Goal: Information Seeking & Learning: Learn about a topic

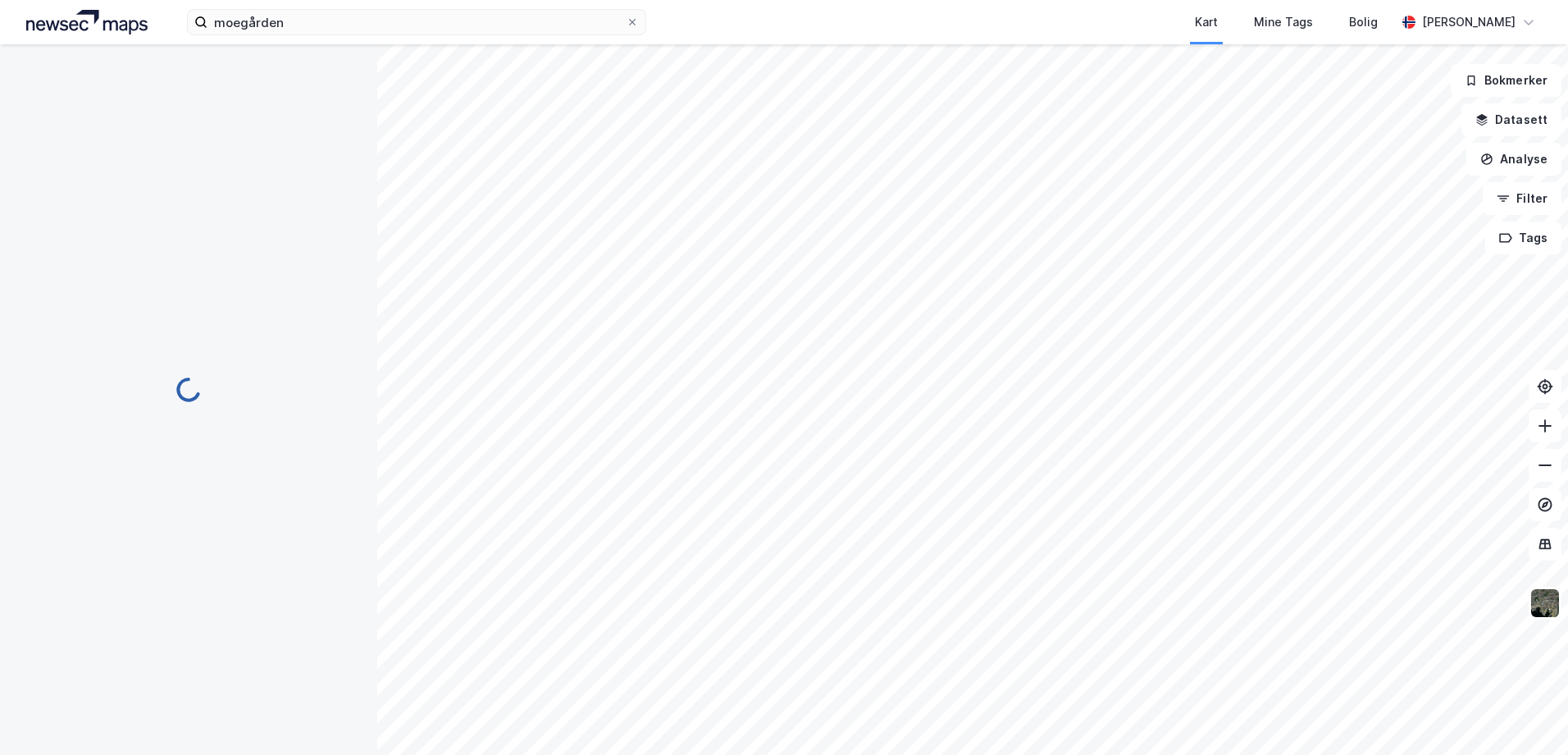
scroll to position [1, 0]
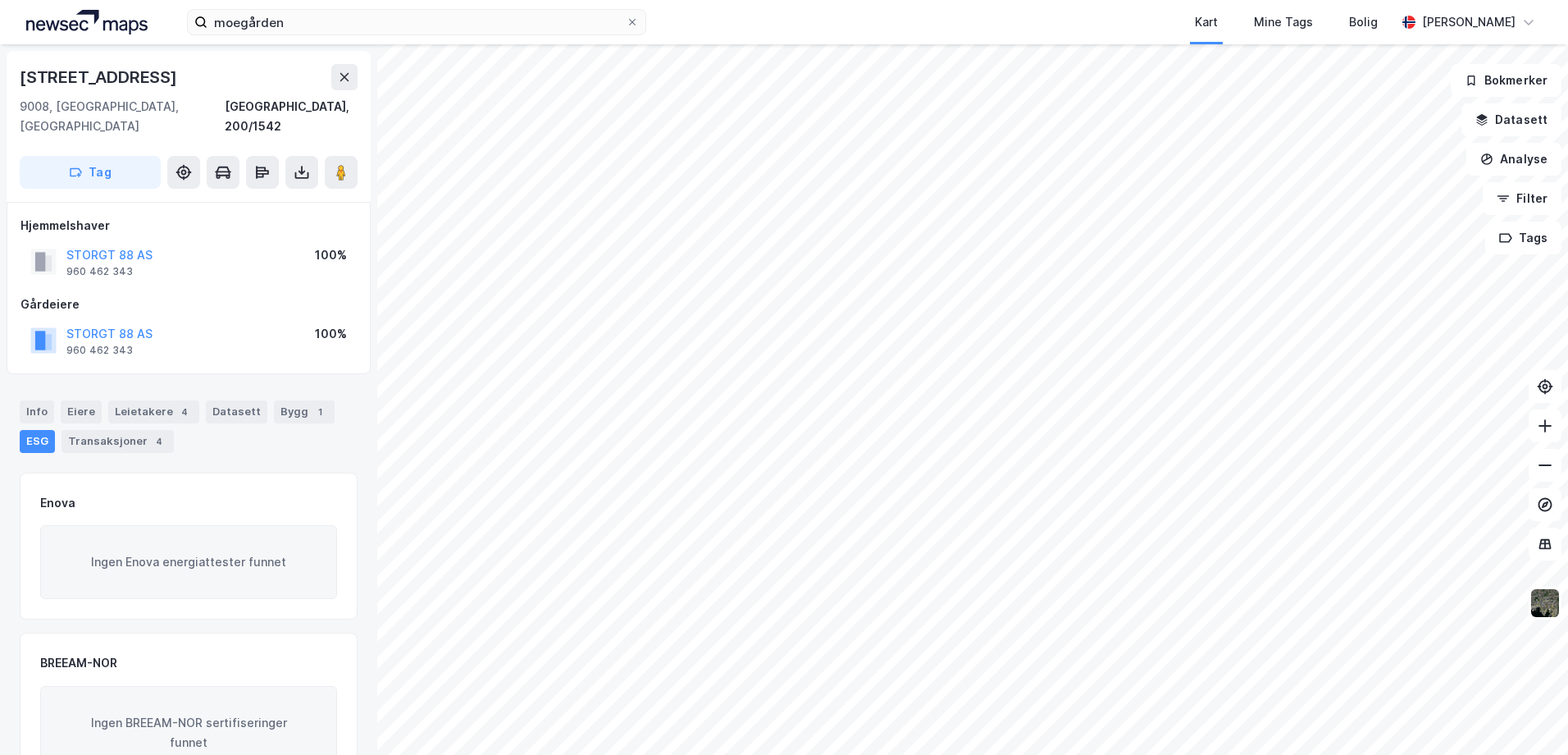
scroll to position [1, 0]
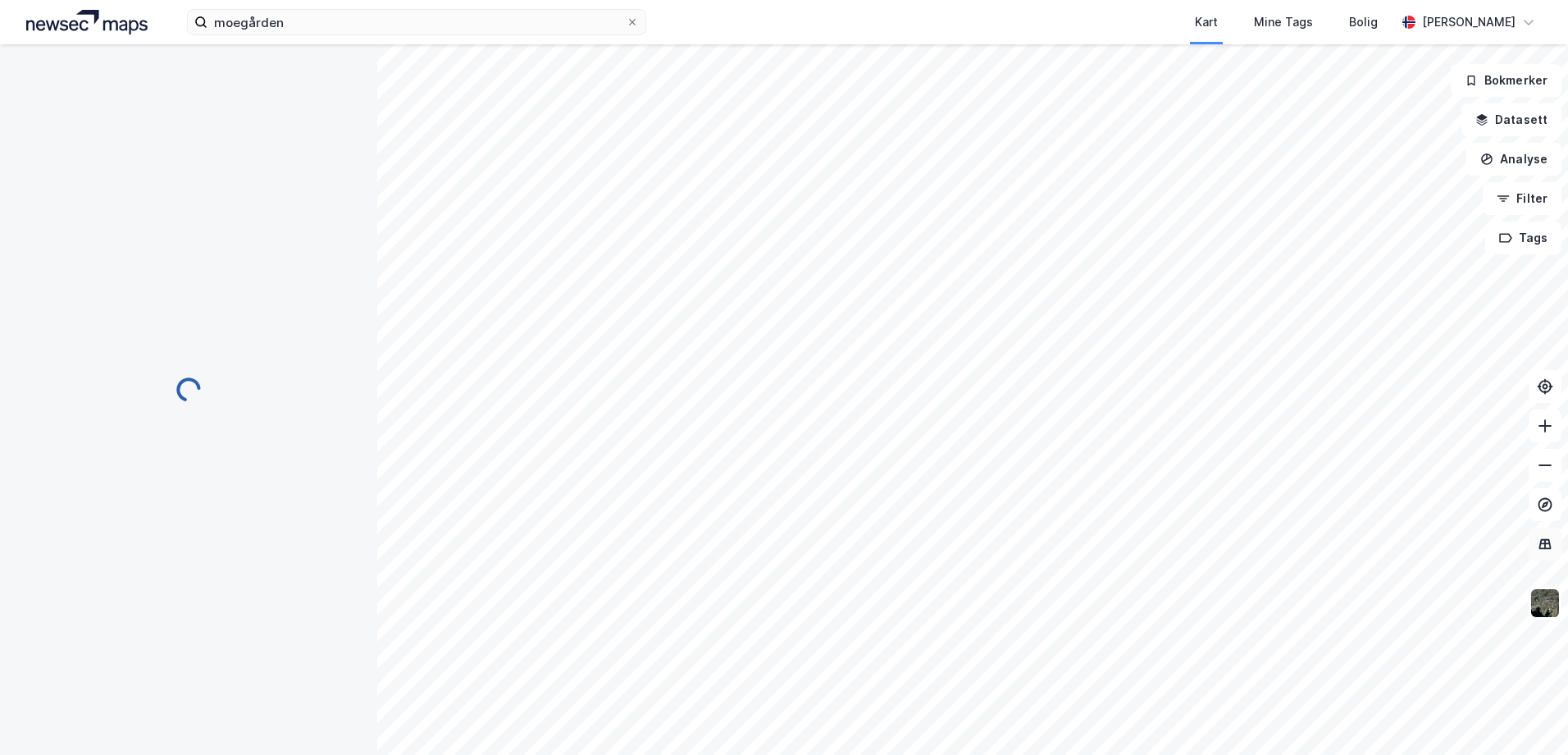
scroll to position [1, 0]
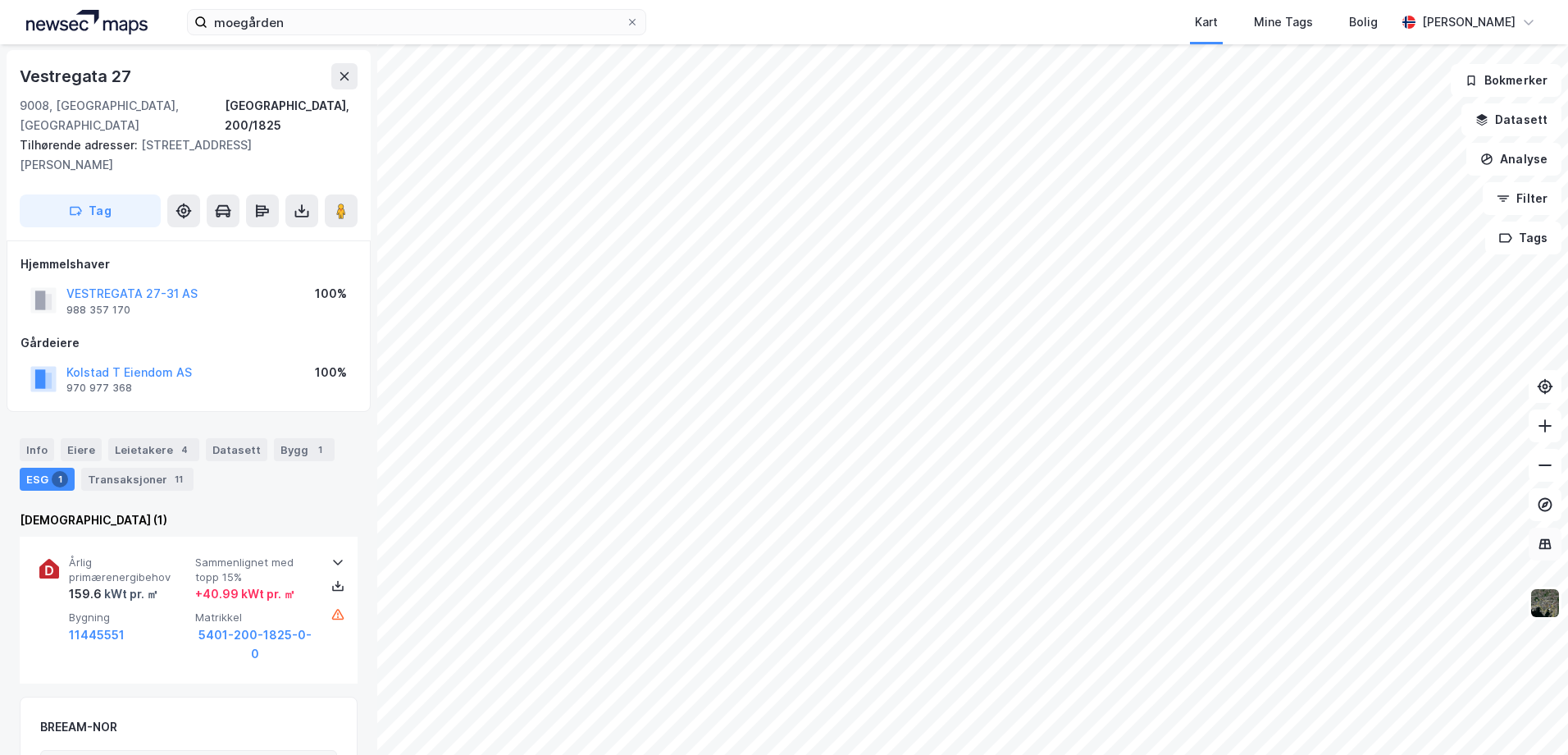
scroll to position [1, 0]
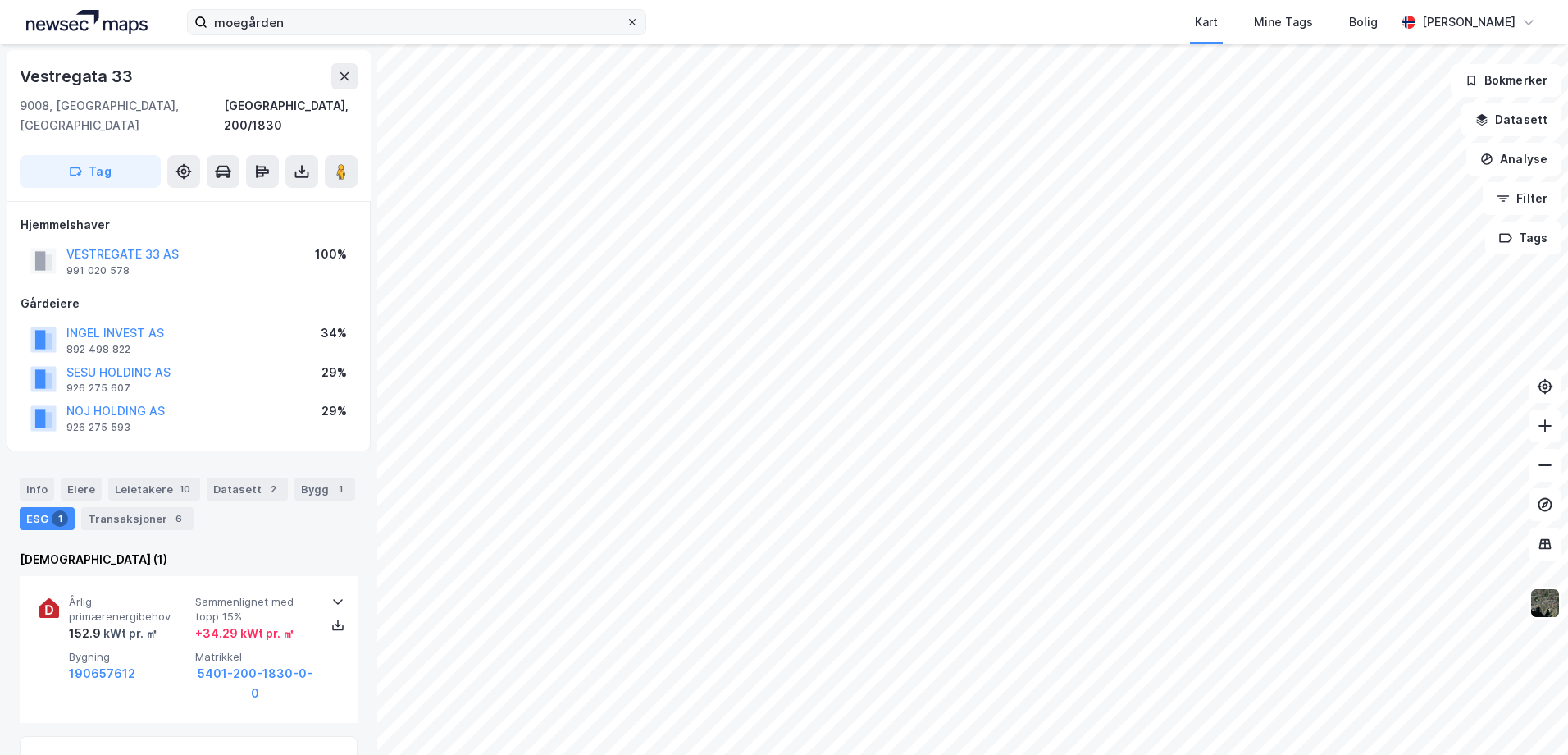
click at [635, 18] on icon at bounding box center [633, 22] width 10 height 10
click at [626, 18] on input "moegården" at bounding box center [416, 22] width 419 height 25
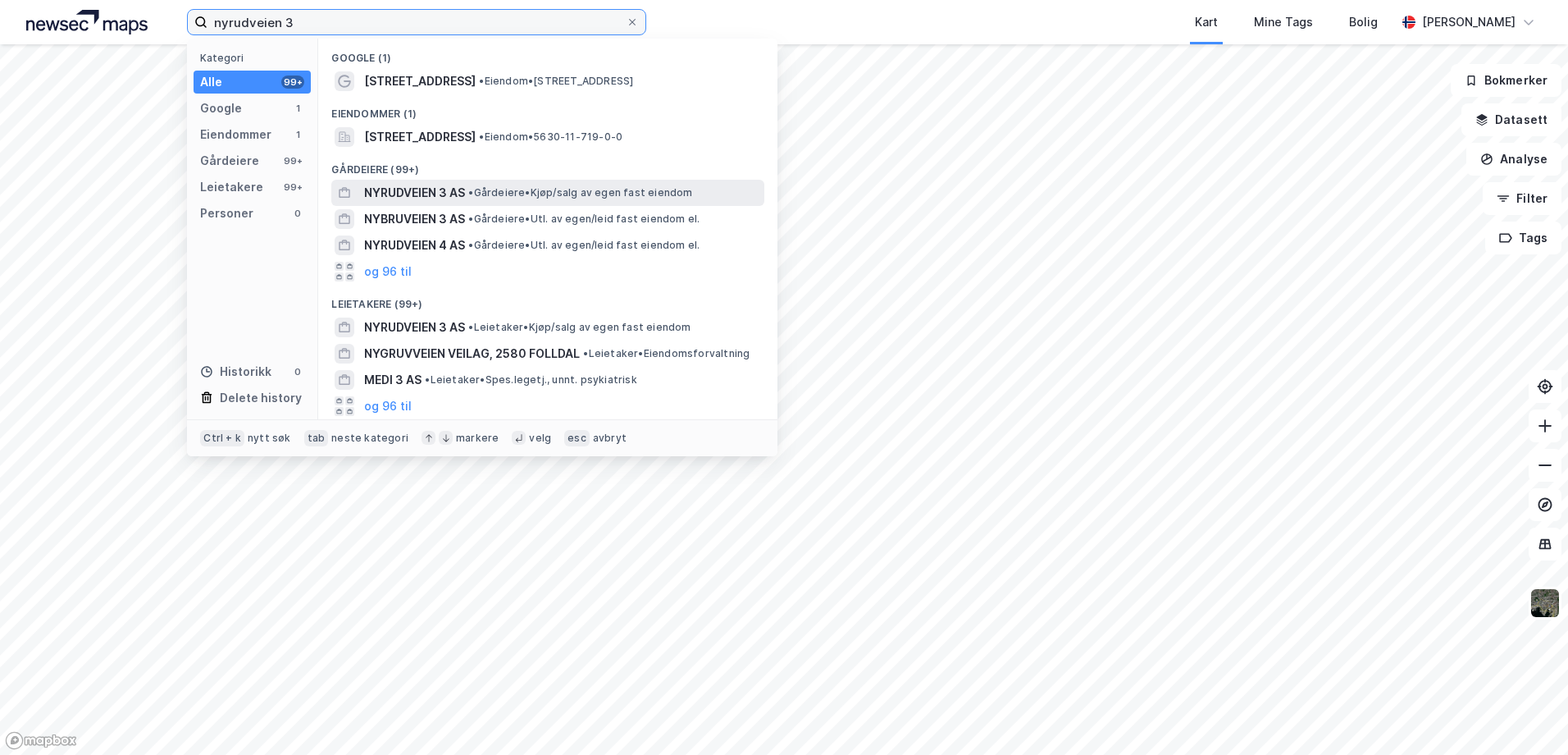
type input "nyrudveien 3"
click at [424, 191] on span "NYRUDVEIEN 3 AS" at bounding box center [414, 193] width 101 height 20
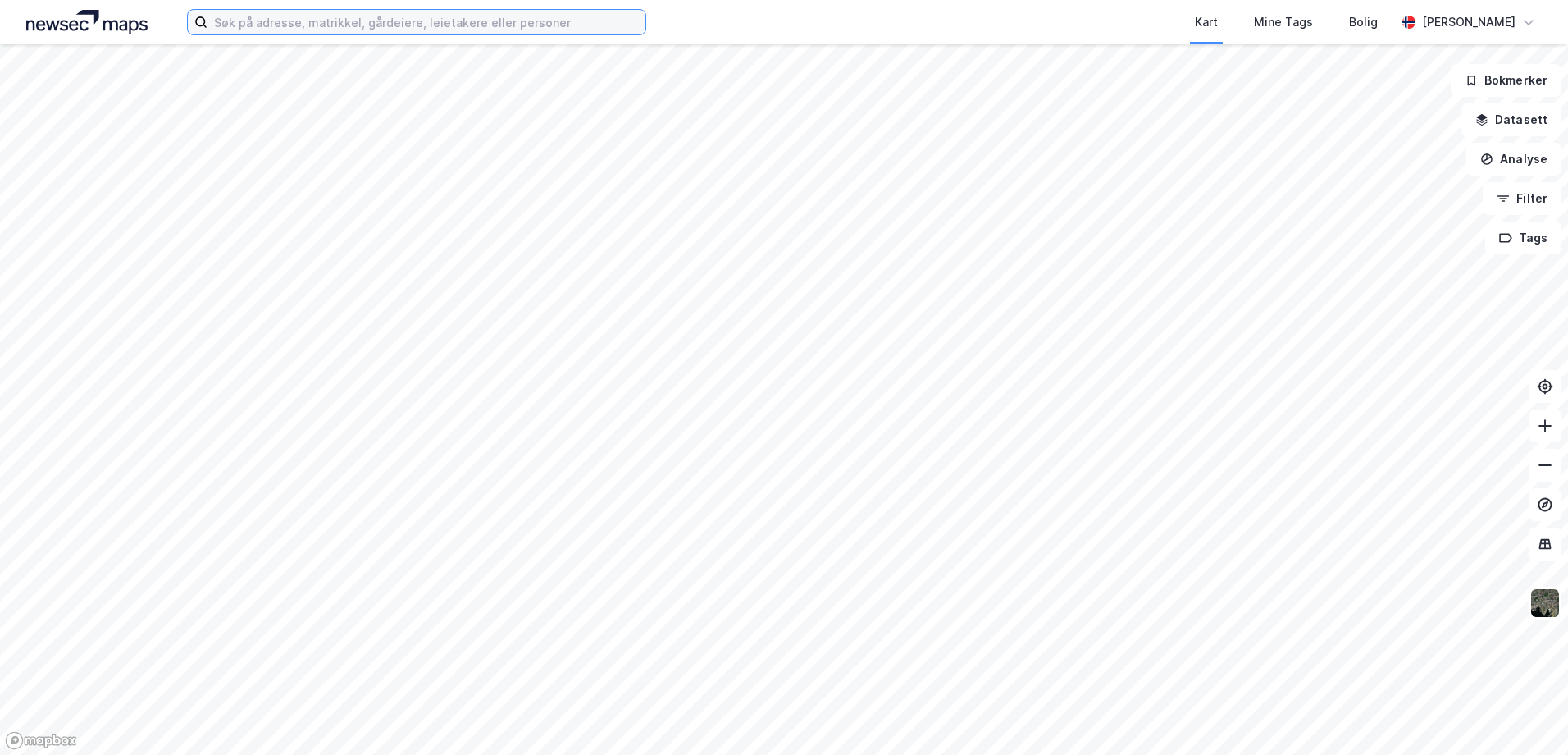
click at [290, 26] on input at bounding box center [426, 22] width 438 height 25
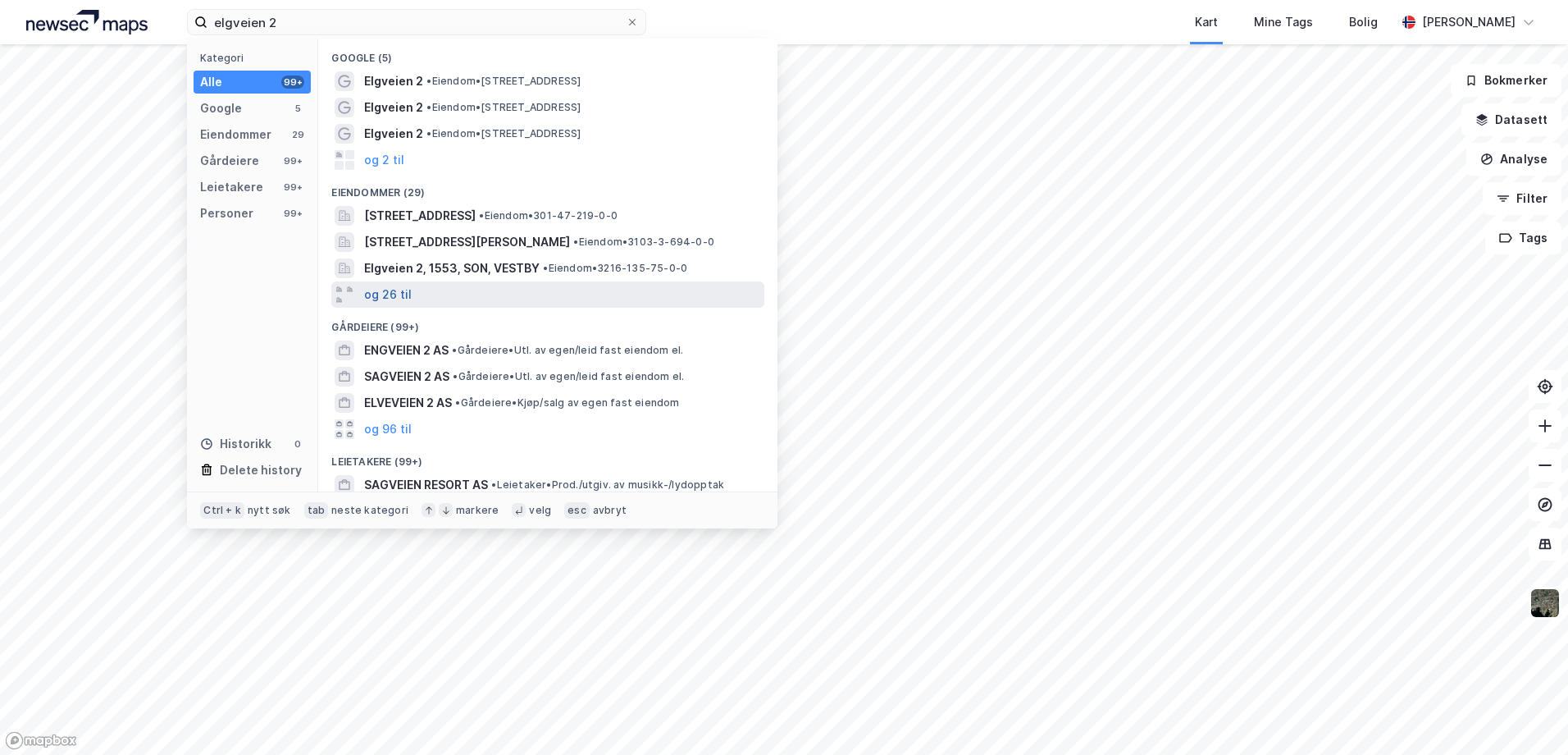
click at [394, 296] on button "og 26 til" at bounding box center [388, 295] width 47 height 20
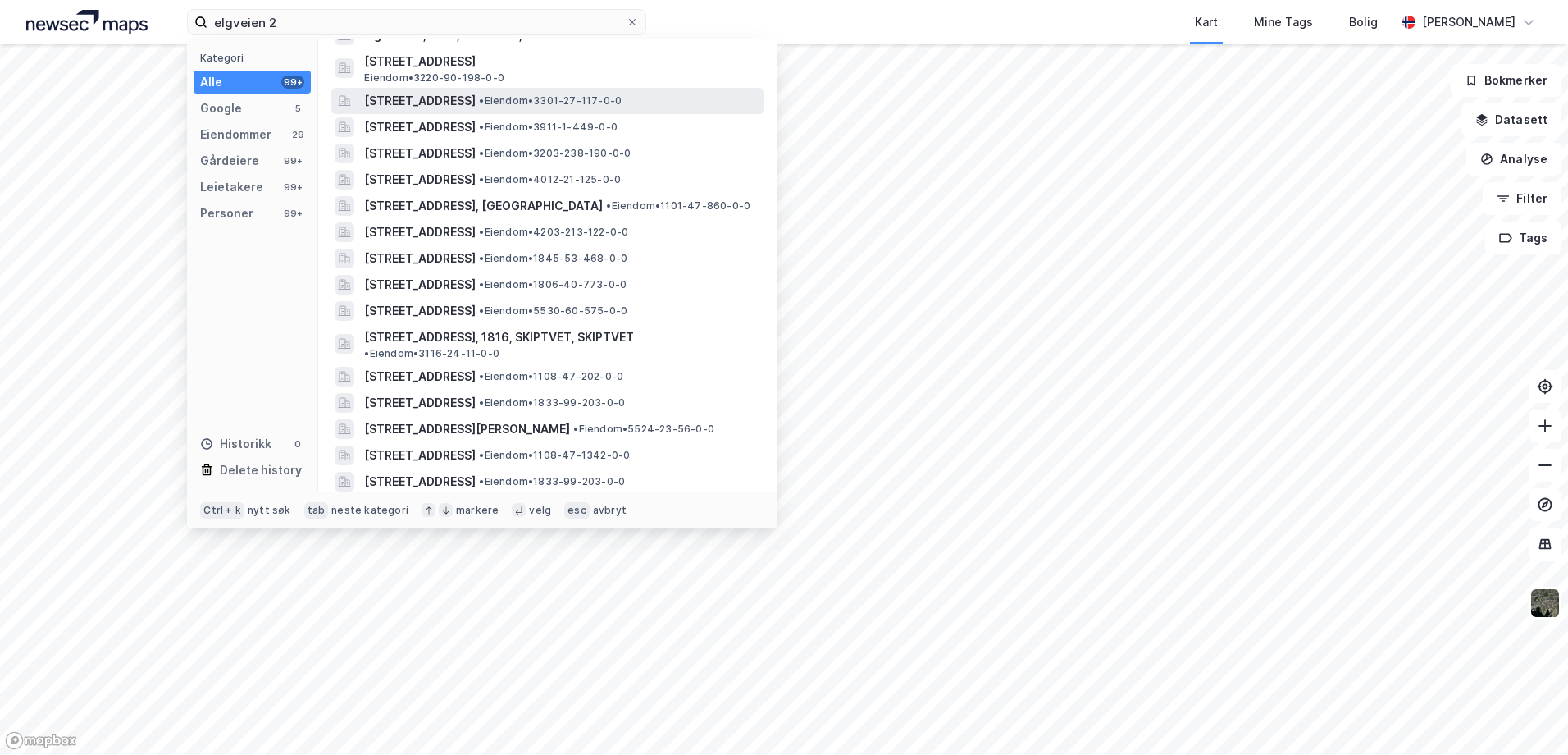
scroll to position [328, 0]
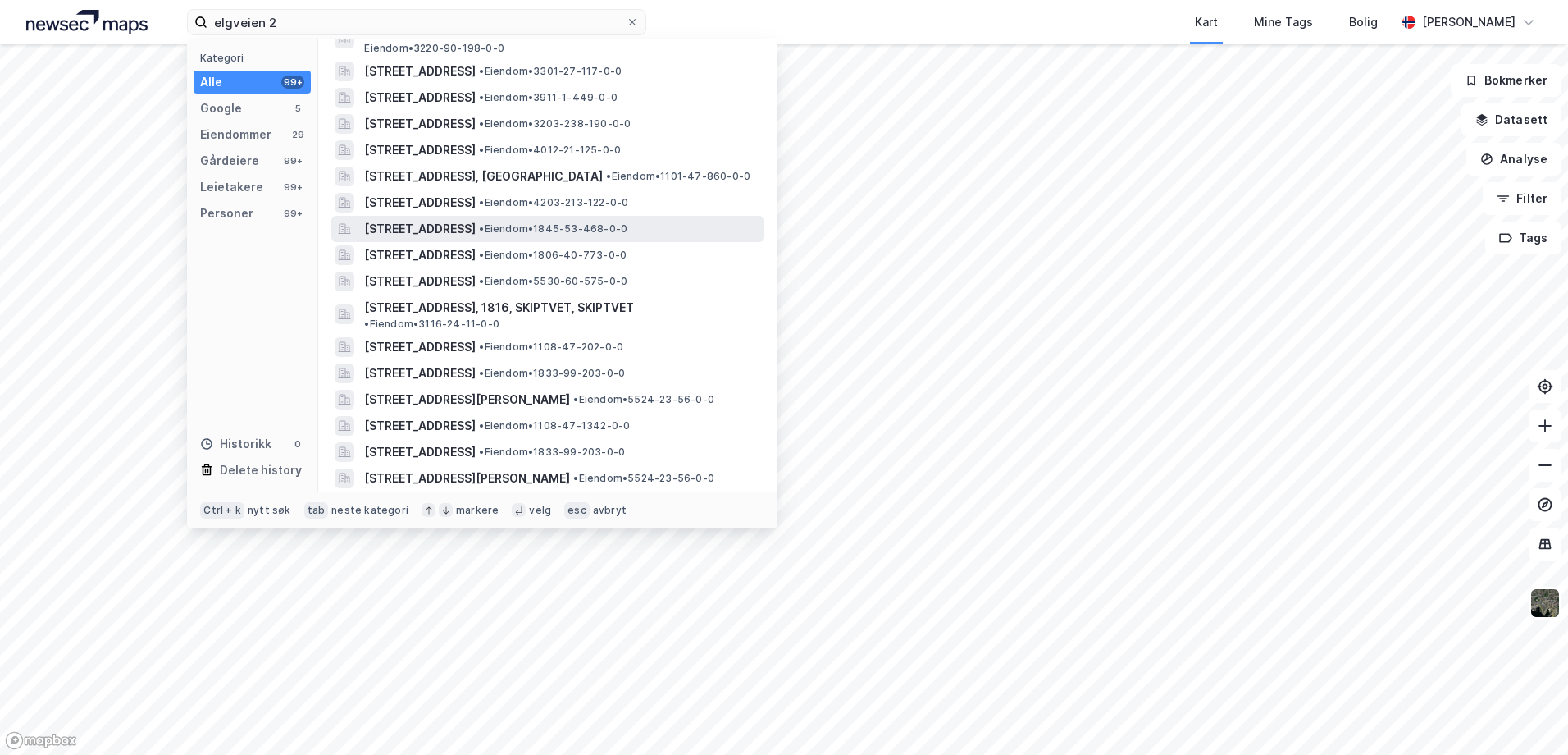
click at [444, 231] on span "[STREET_ADDRESS]" at bounding box center [420, 229] width 112 height 20
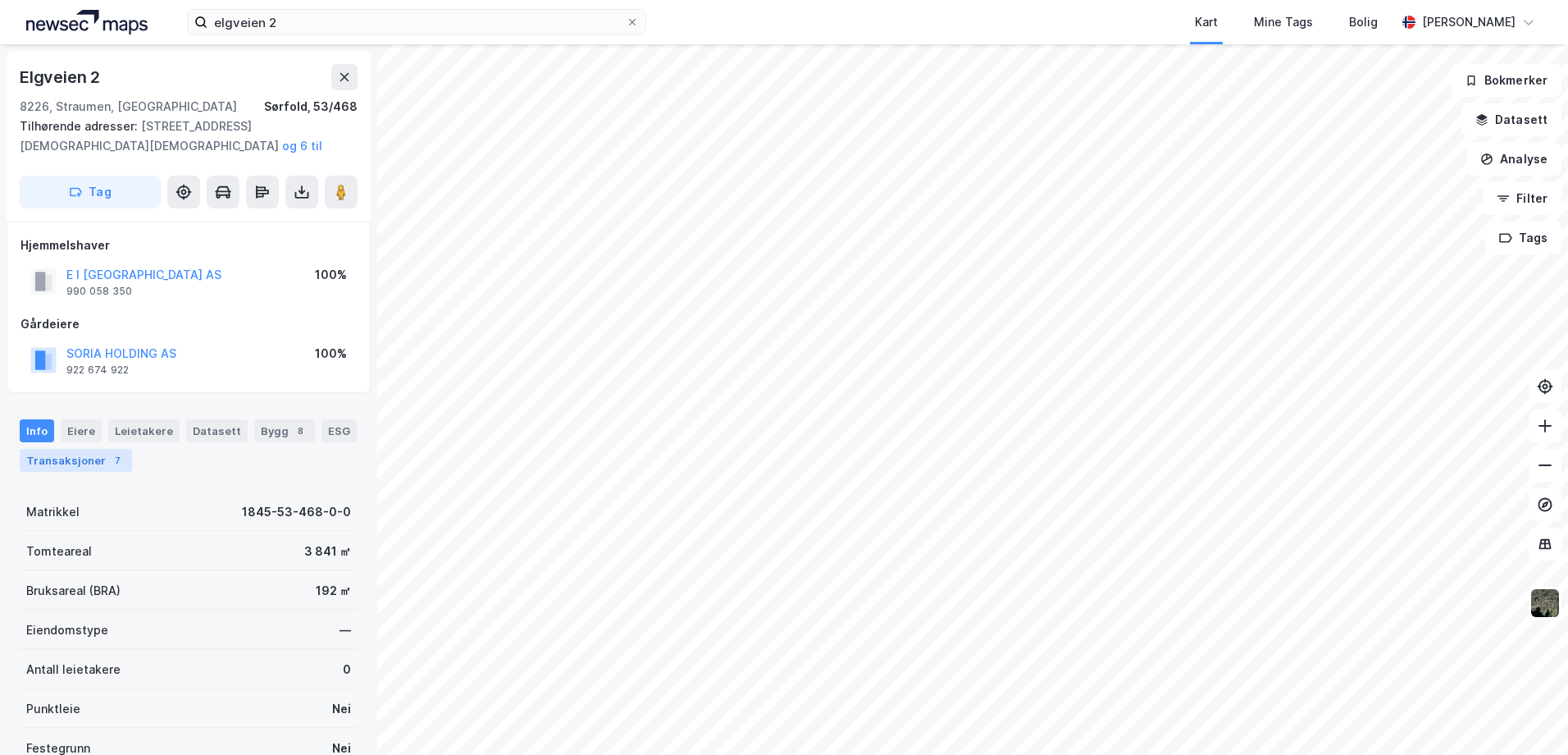
click at [93, 464] on div "Transaksjoner 7" at bounding box center [76, 460] width 112 height 23
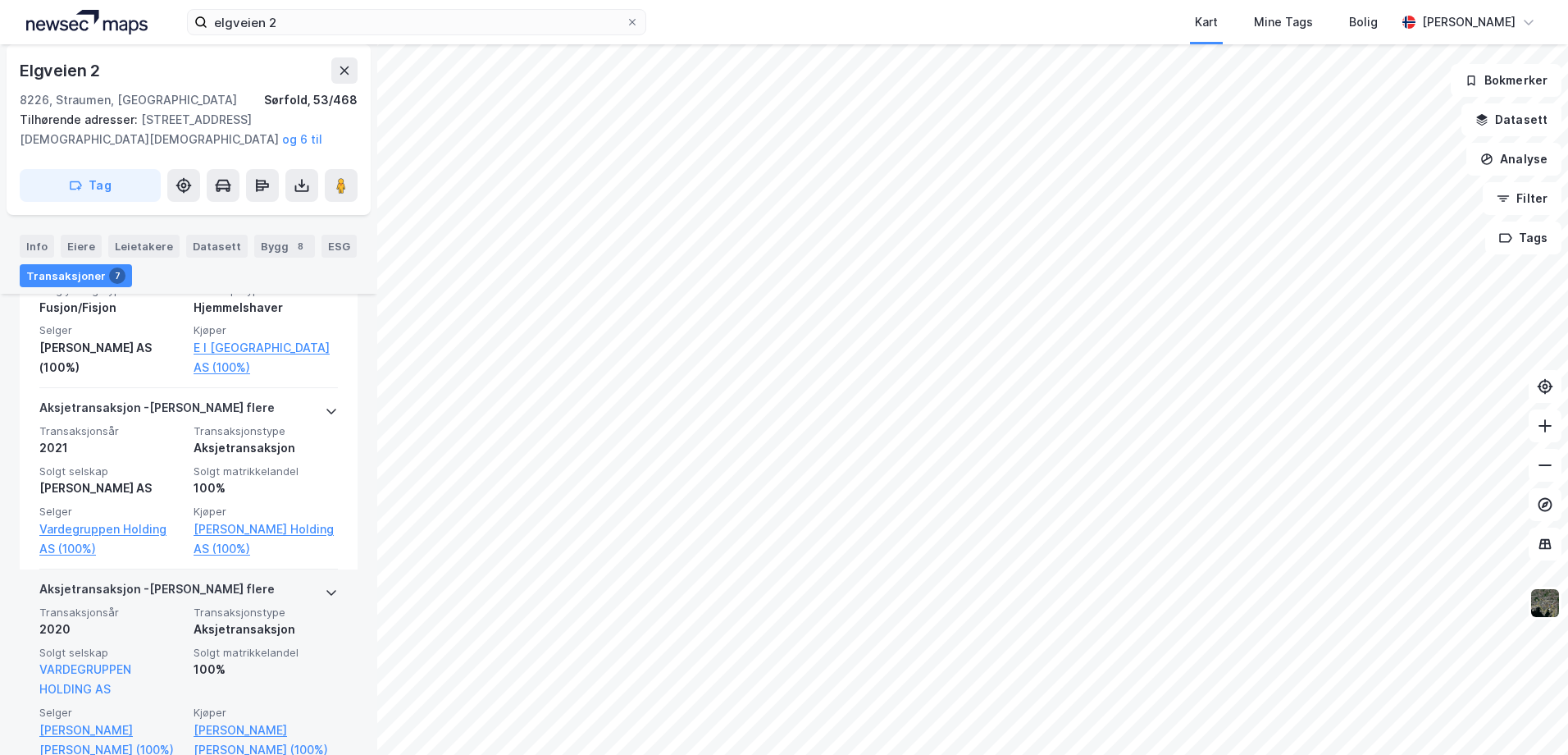
scroll to position [551, 0]
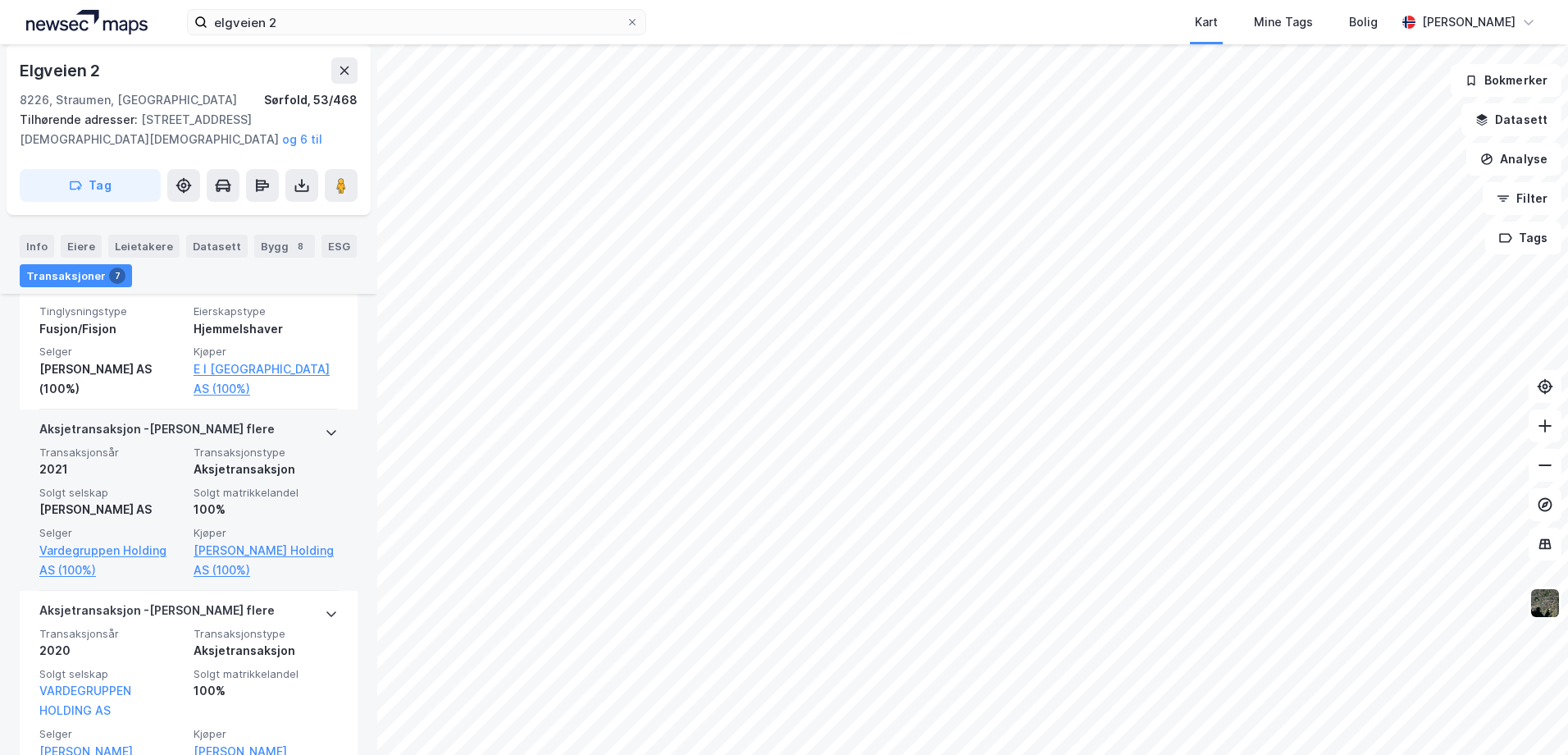
click at [310, 420] on div "Aksjetransaksjon - Gjelder flere" at bounding box center [188, 433] width 299 height 27
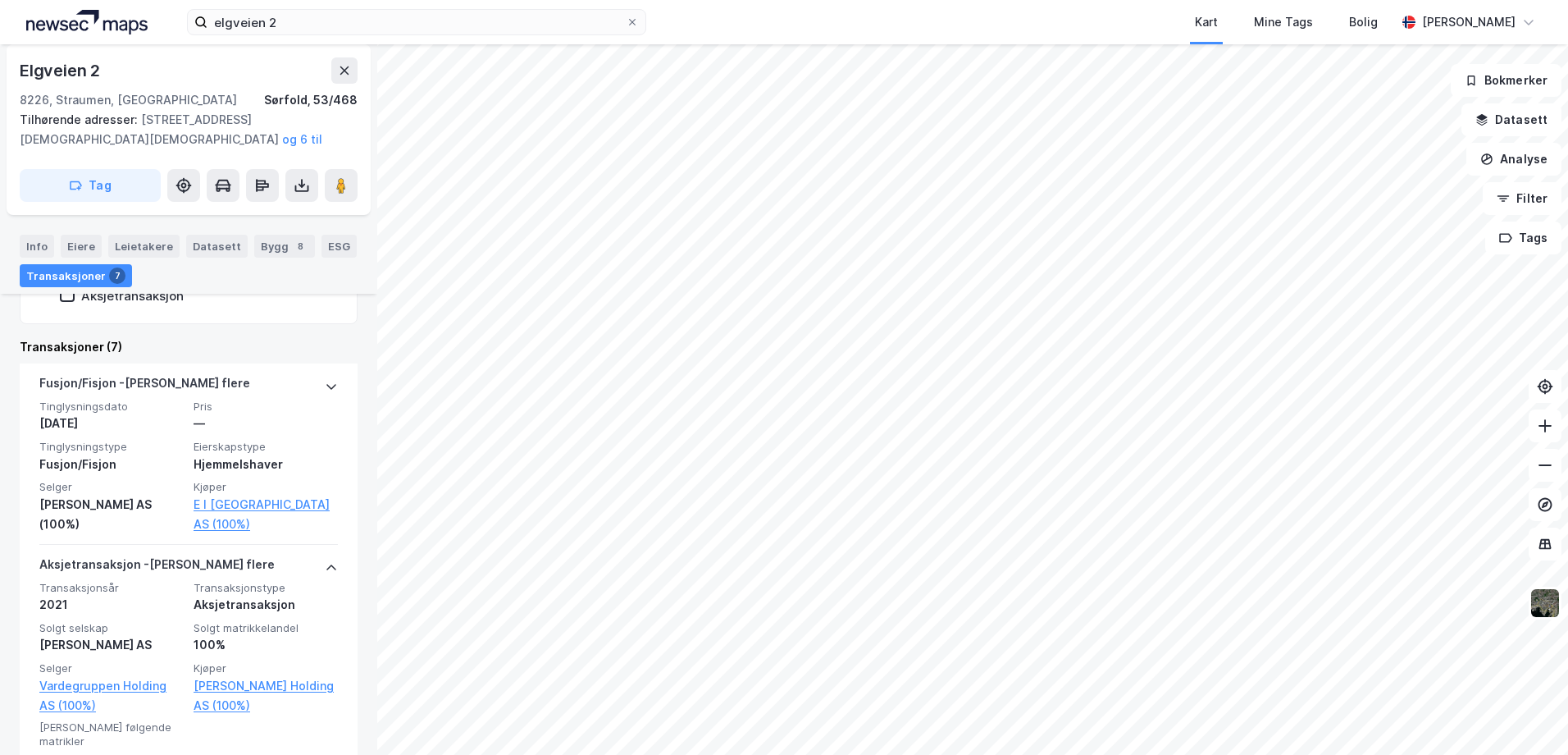
scroll to position [387, 0]
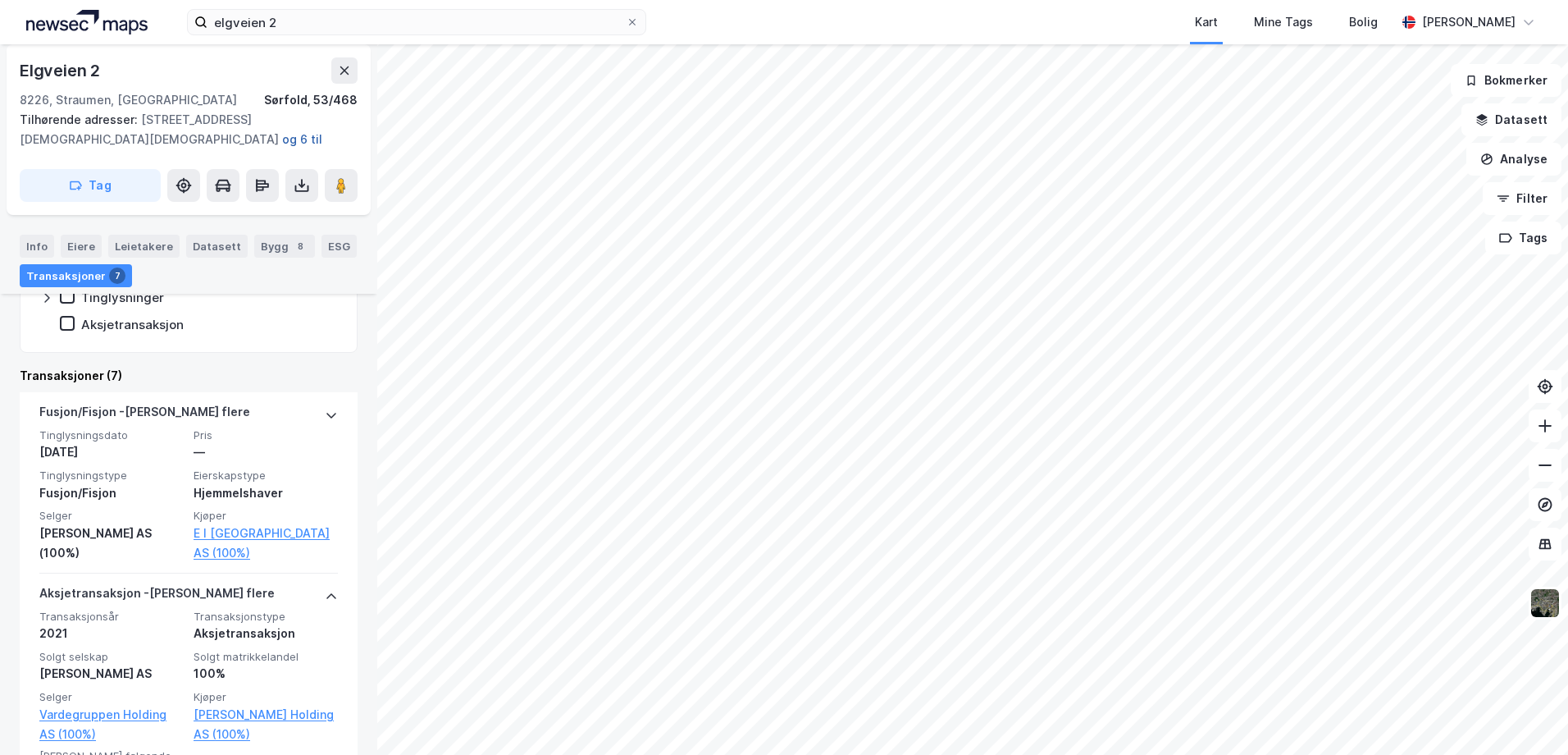
click at [0, 0] on button "og 6 til" at bounding box center [0, 0] width 0 height 0
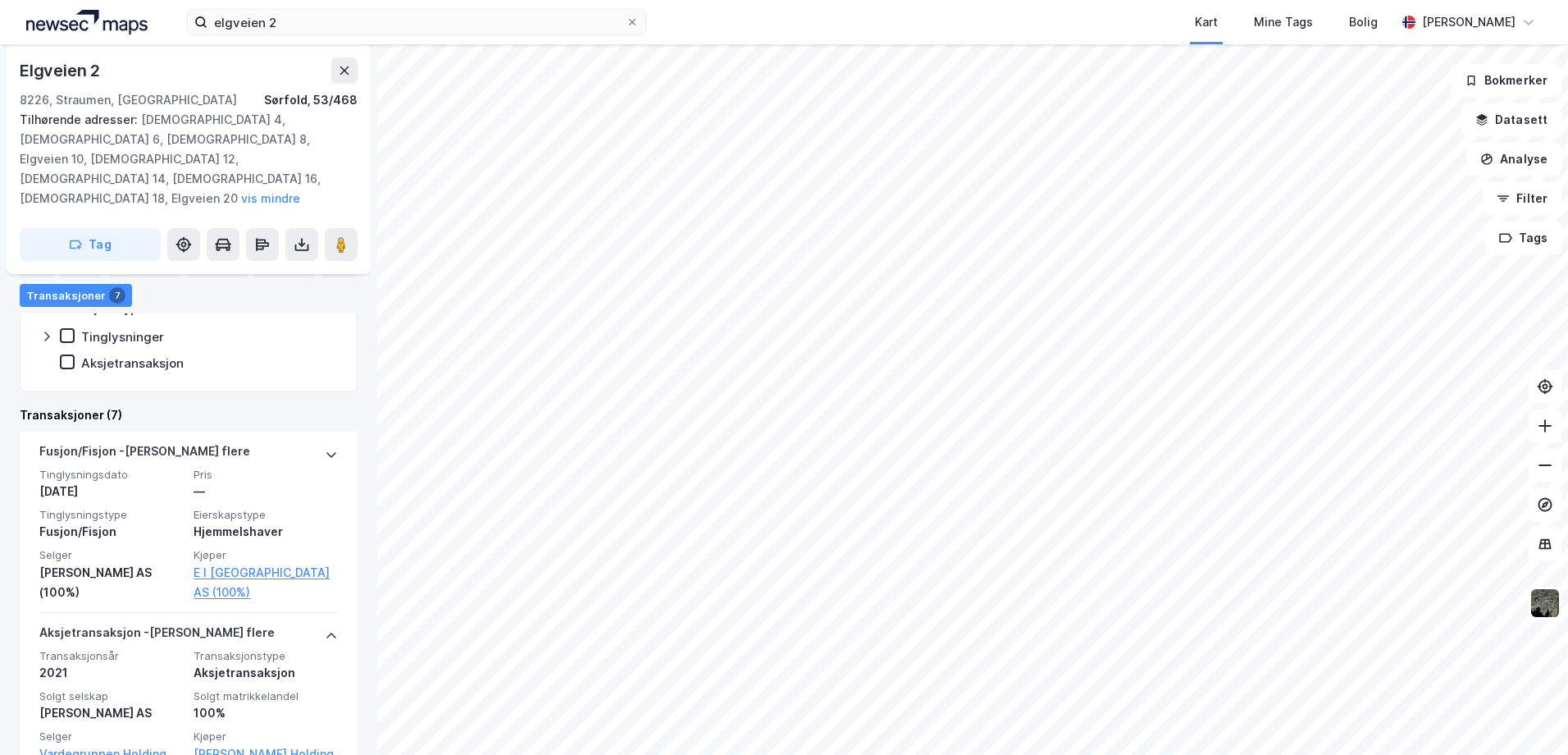
scroll to position [0, 0]
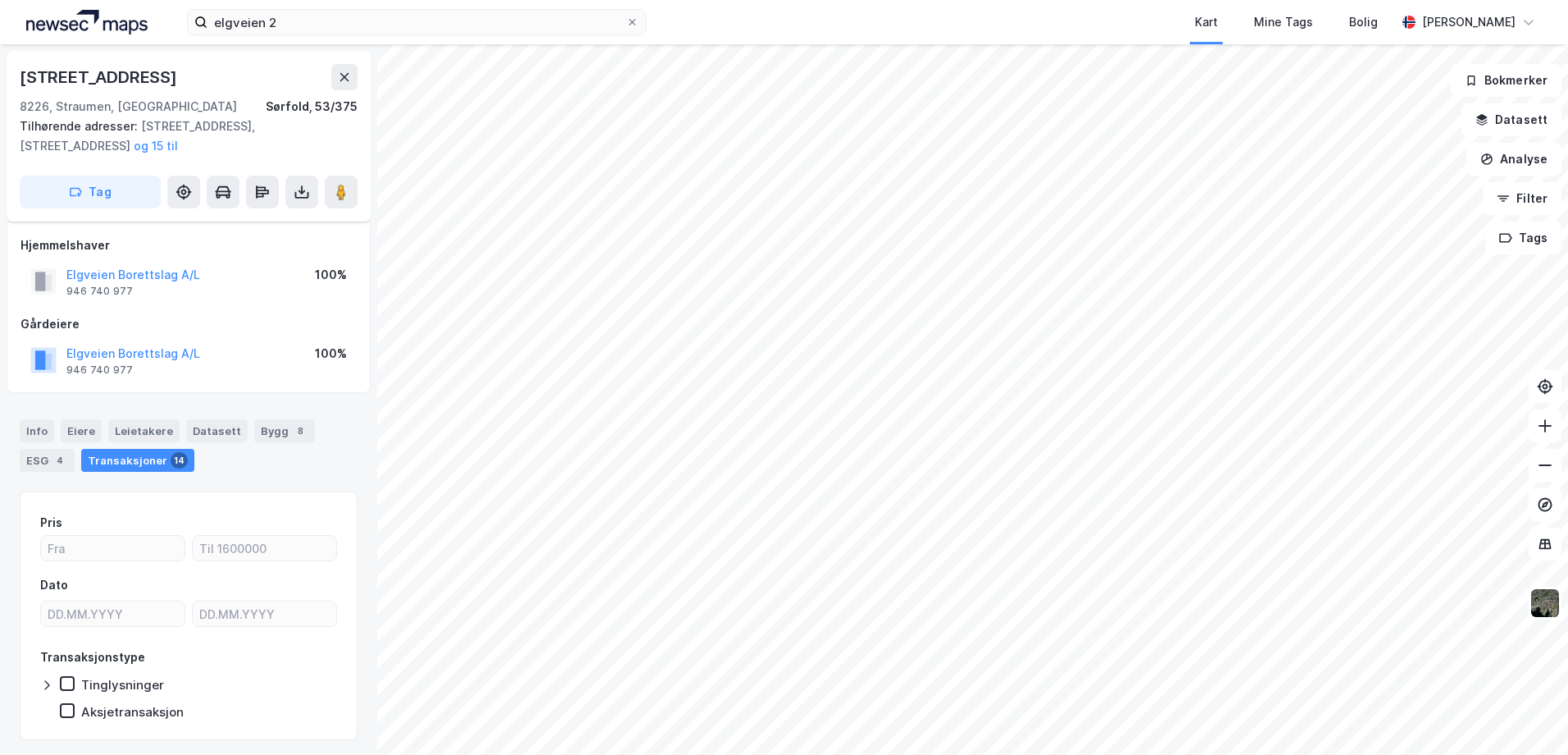
scroll to position [44, 0]
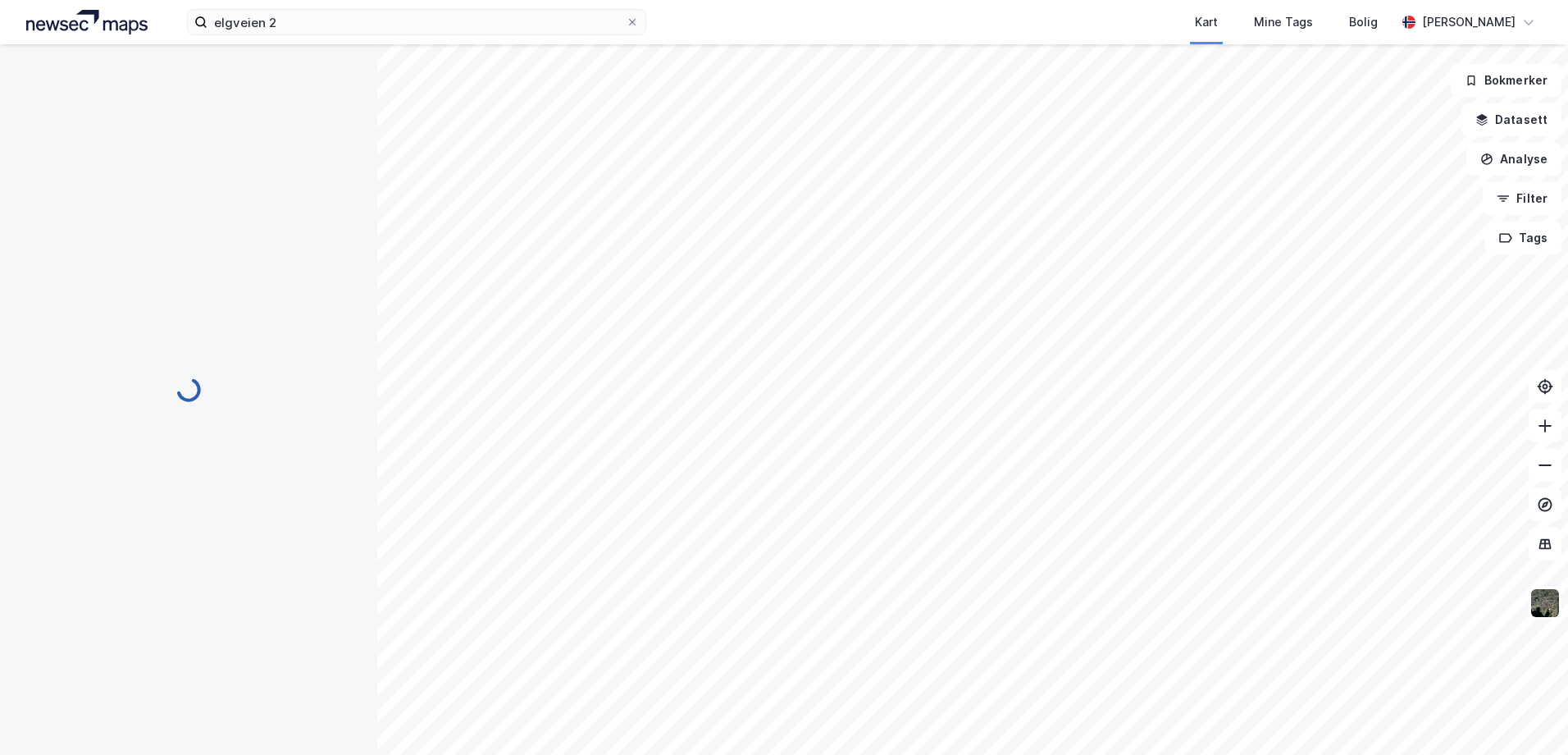
scroll to position [44, 0]
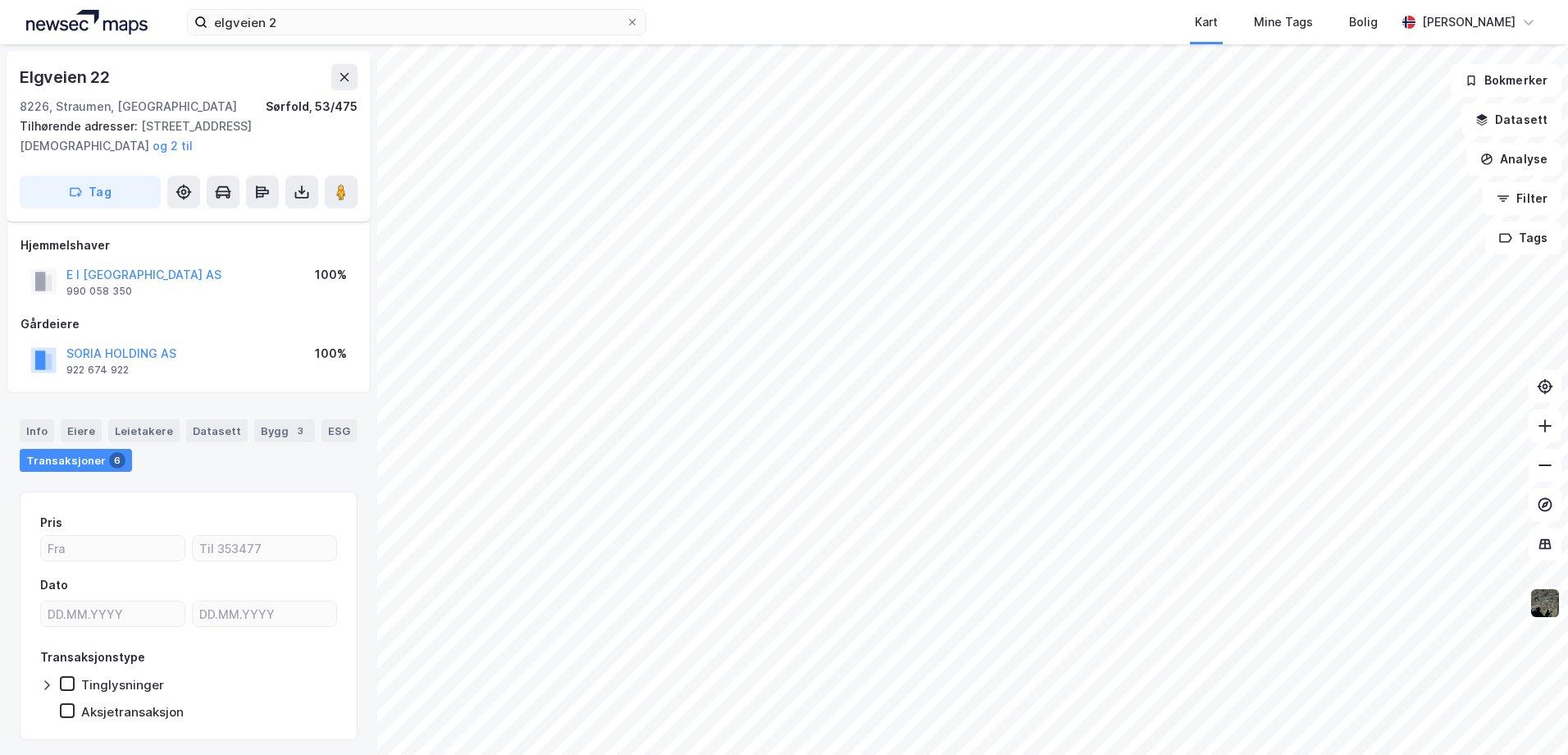
scroll to position [44, 0]
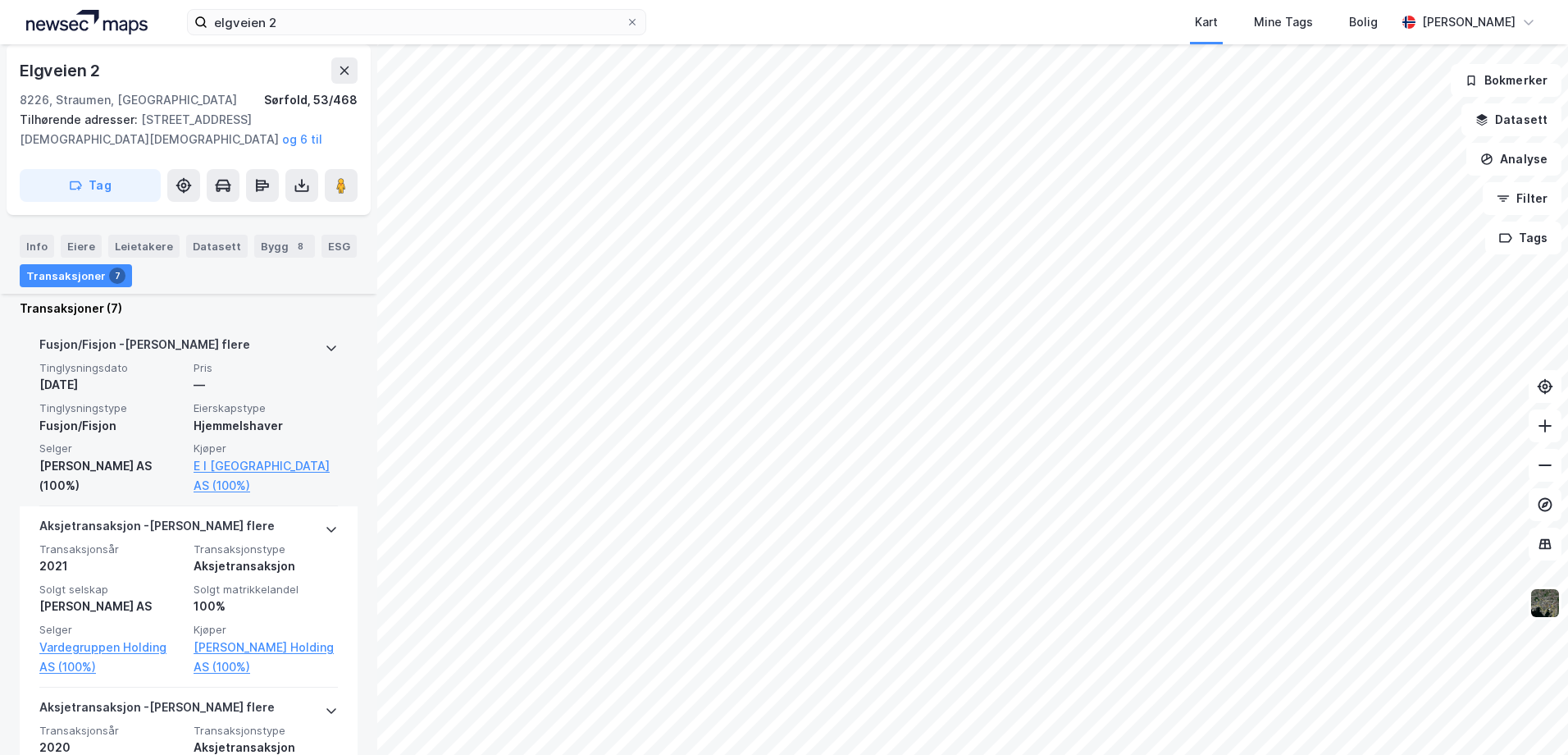
scroll to position [537, 0]
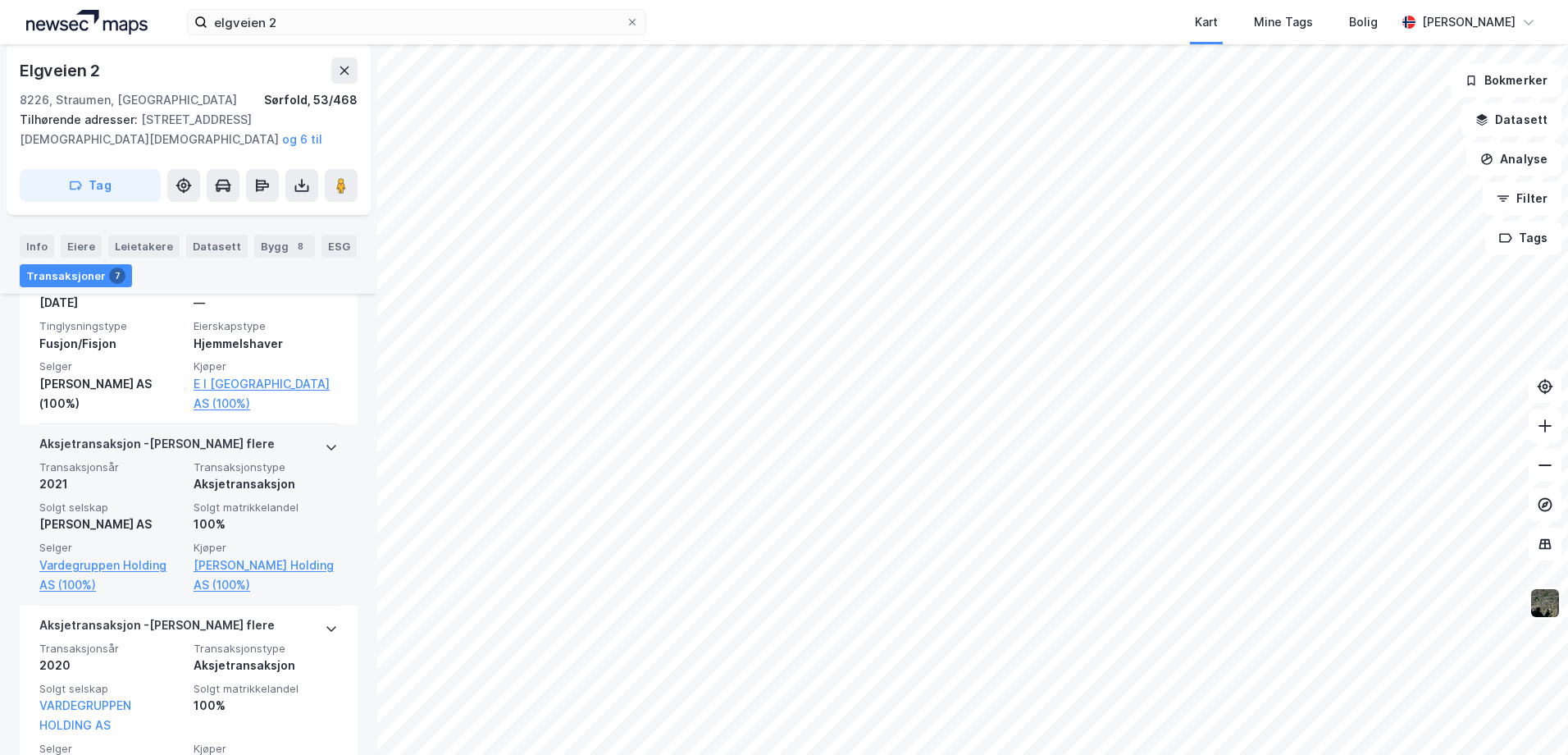
click at [174, 514] on div "[PERSON_NAME] AS" at bounding box center [111, 524] width 144 height 20
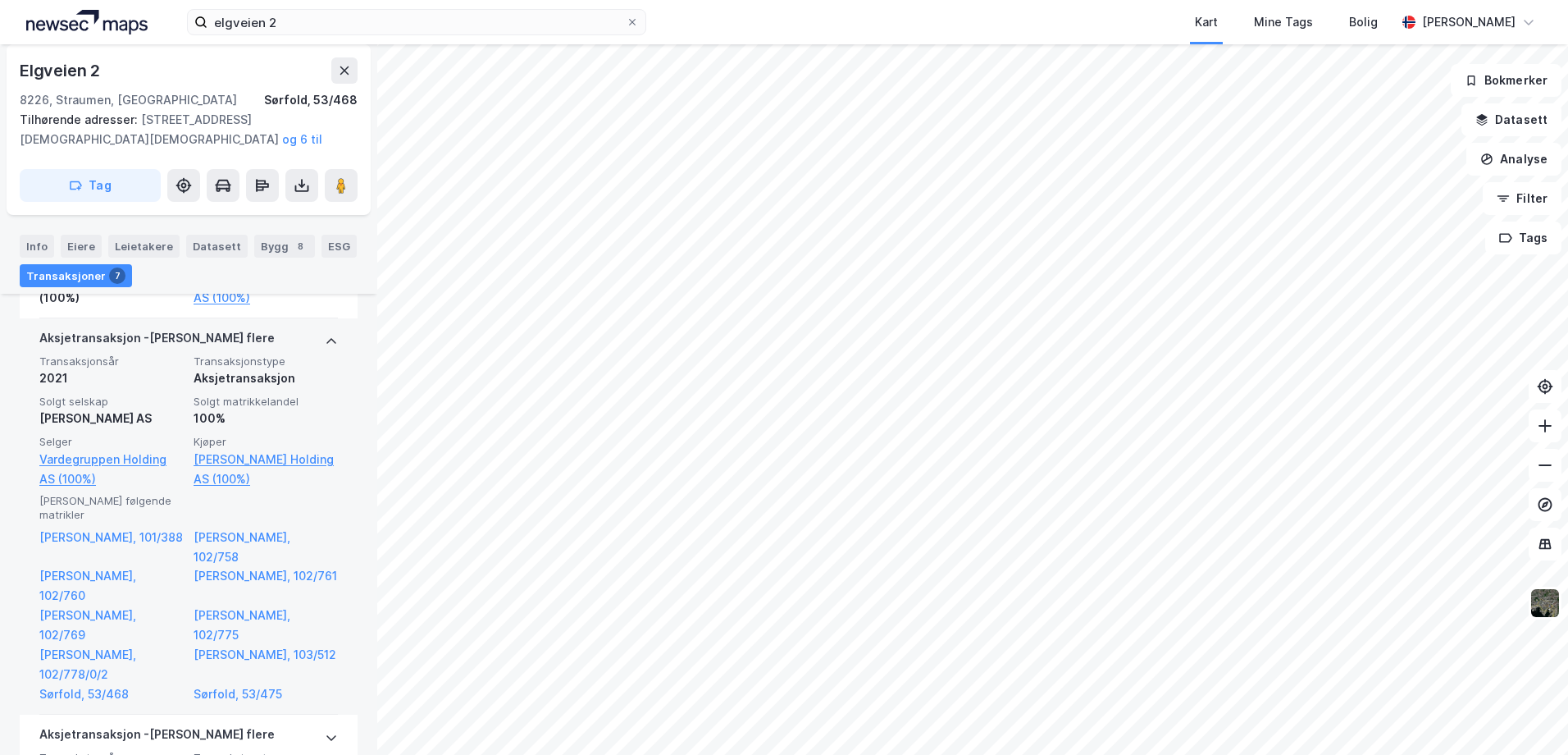
scroll to position [618, 0]
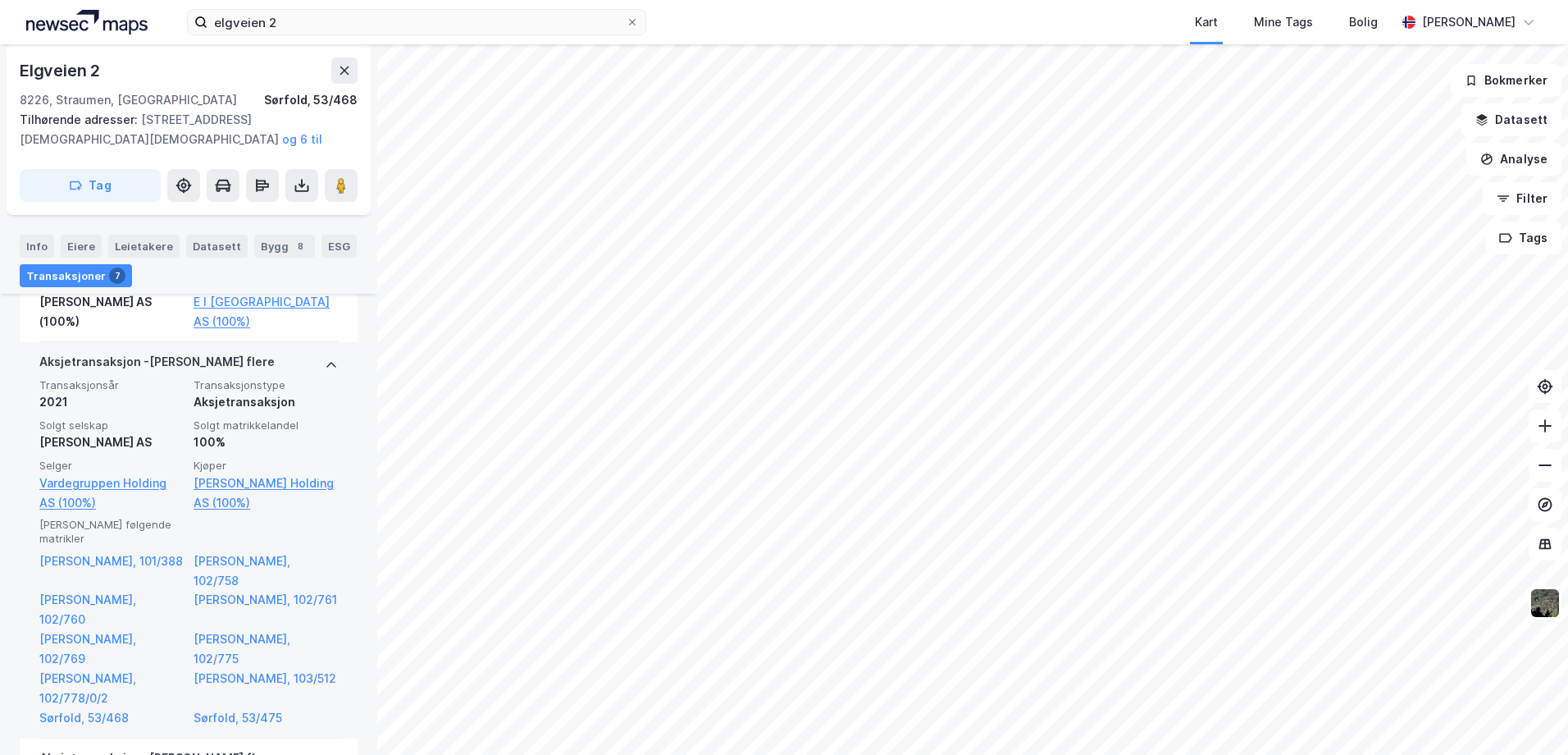
click at [72, 432] on div "[PERSON_NAME] AS" at bounding box center [111, 442] width 144 height 20
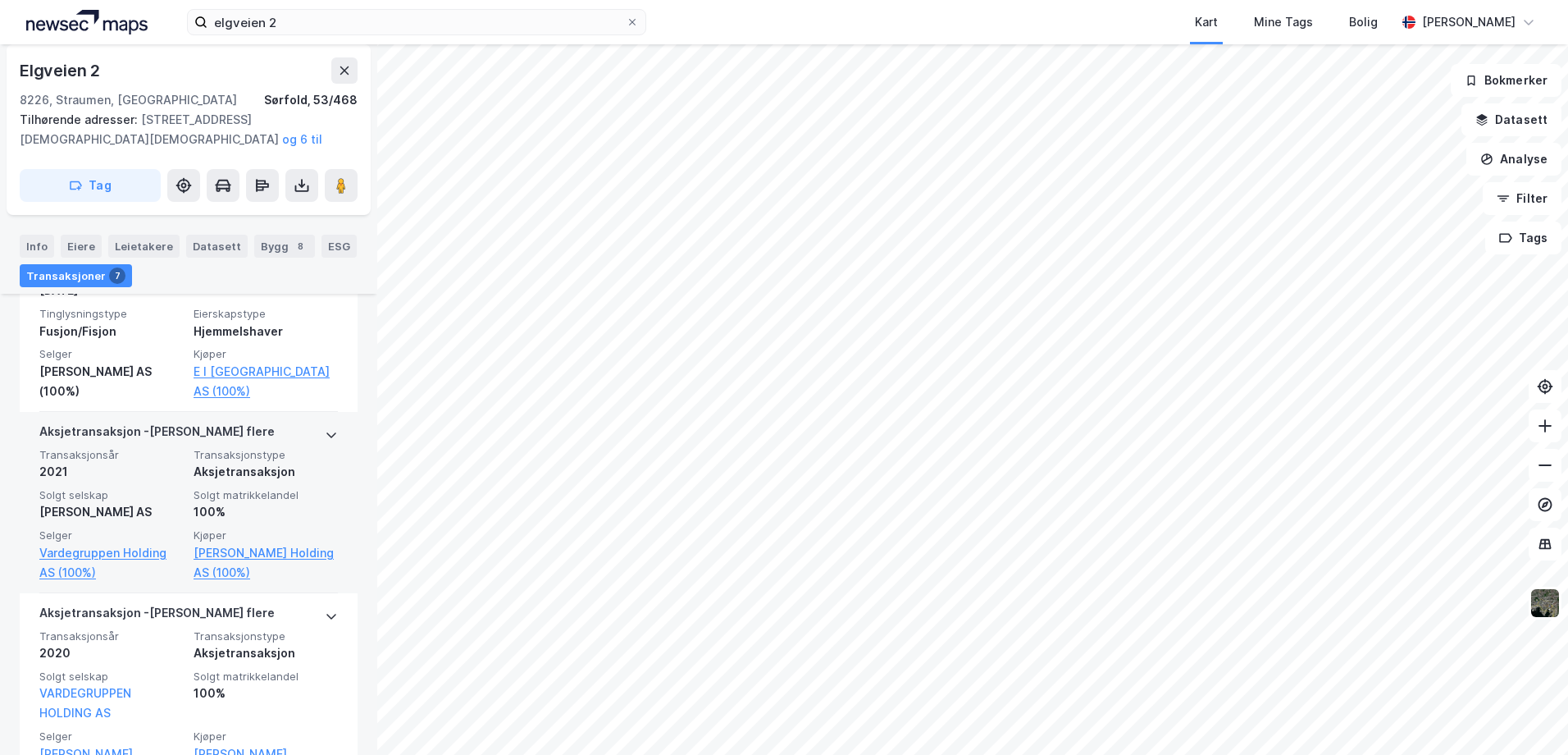
scroll to position [537, 0]
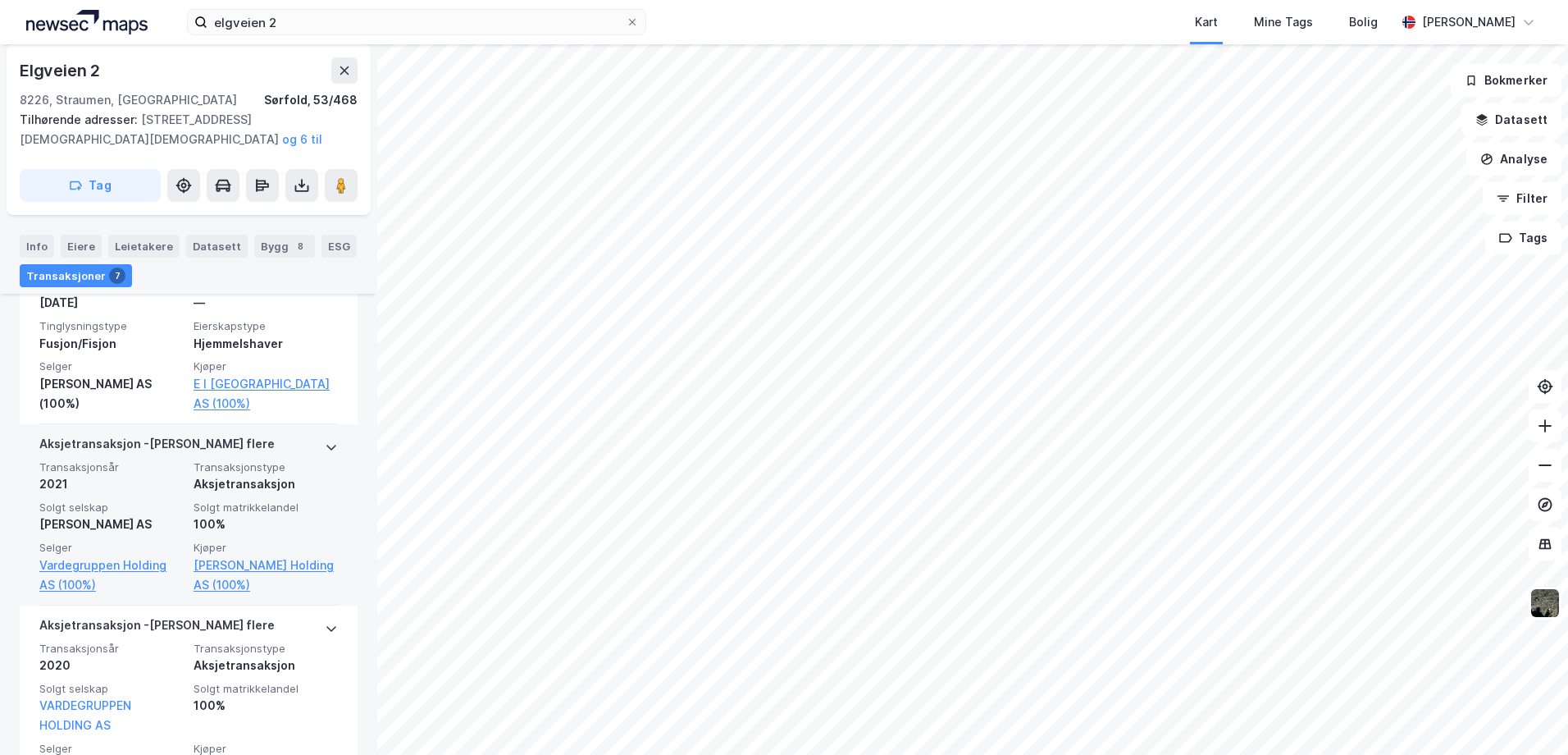
click at [155, 500] on span "Solgt selskap" at bounding box center [111, 507] width 144 height 14
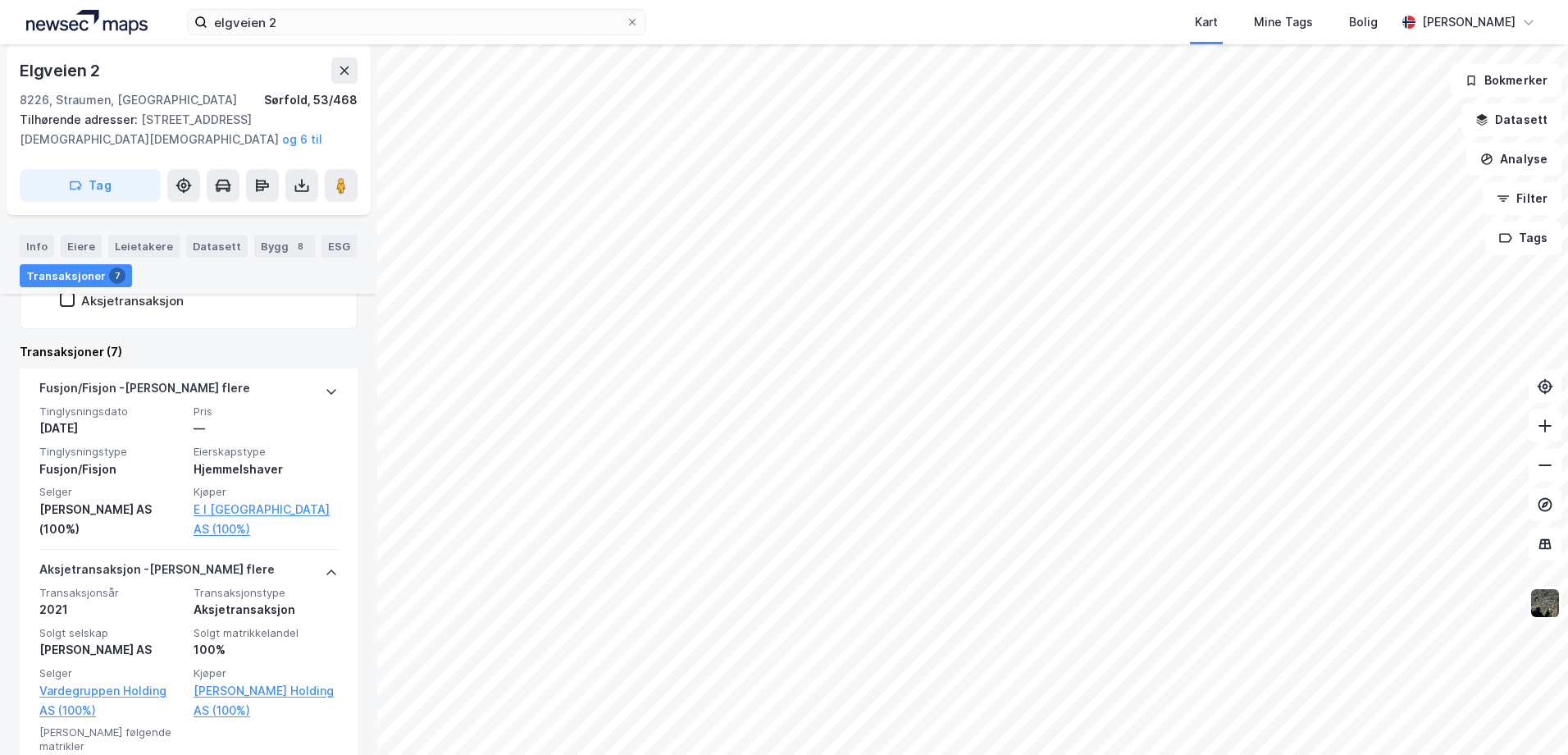
scroll to position [372, 0]
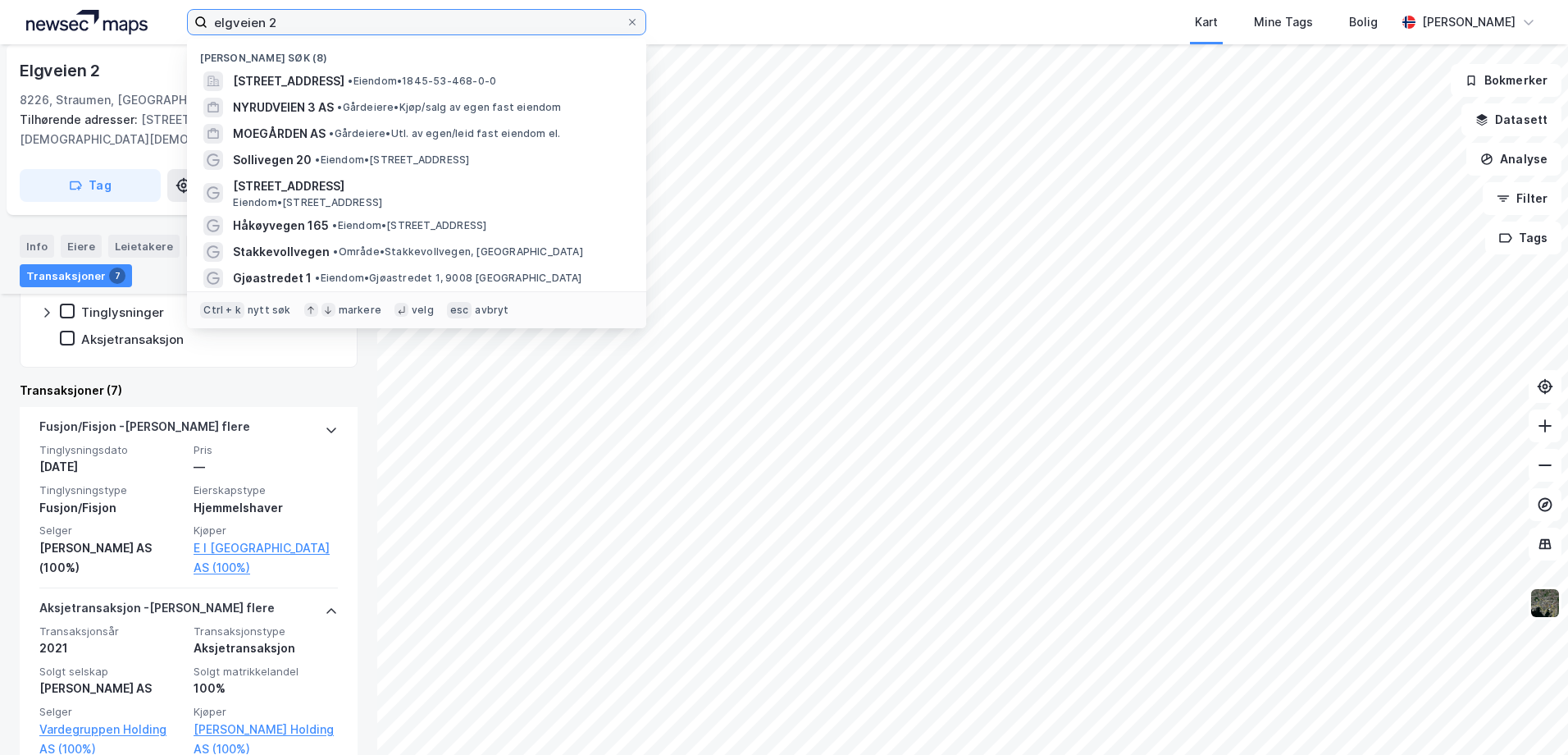
drag, startPoint x: 309, startPoint y: 23, endPoint x: 218, endPoint y: 23, distance: 91.0
click at [218, 23] on input "elgveien 2" at bounding box center [416, 22] width 419 height 25
type input "e"
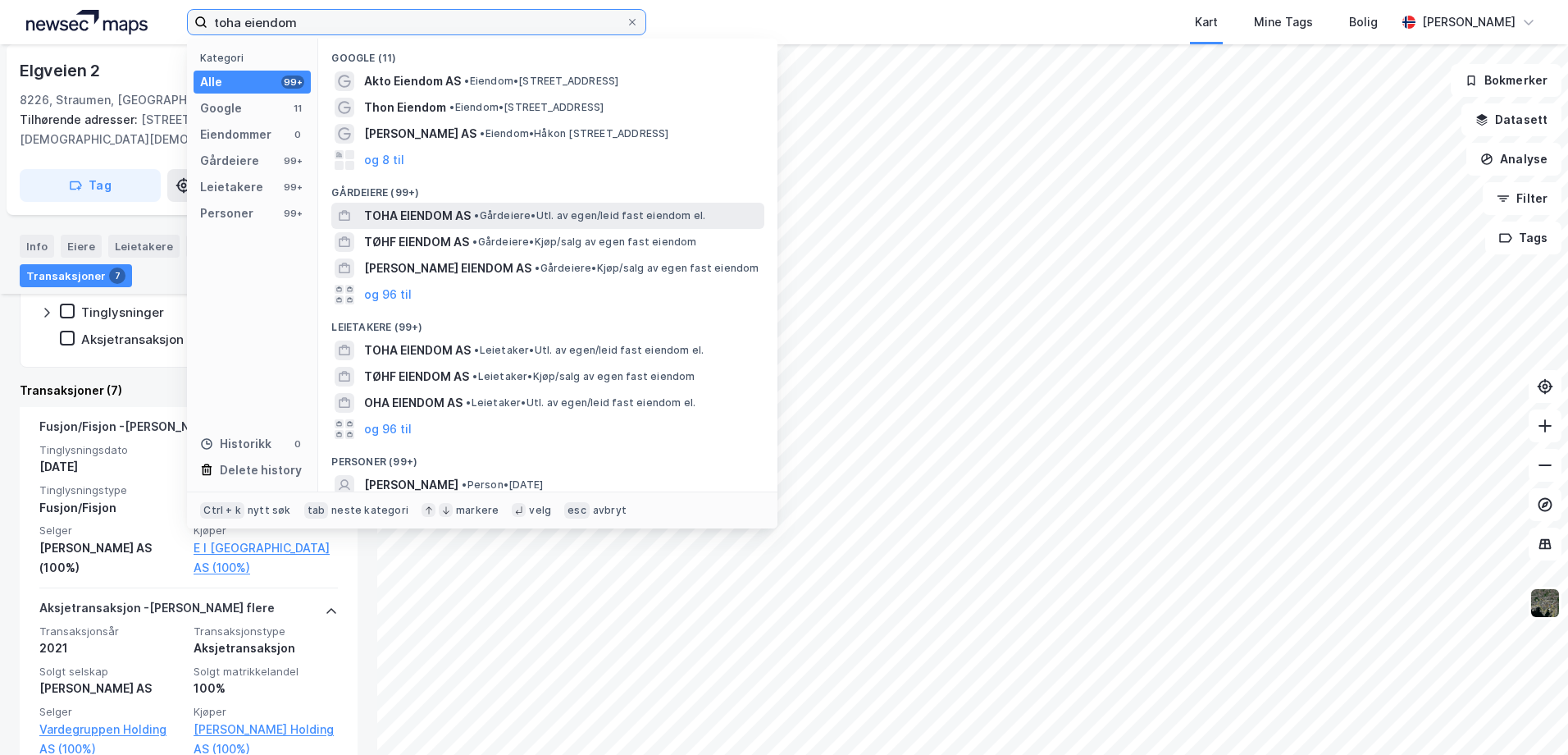
type input "toha eiendom"
click at [439, 214] on span "TOHA EIENDOM AS" at bounding box center [418, 216] width 107 height 20
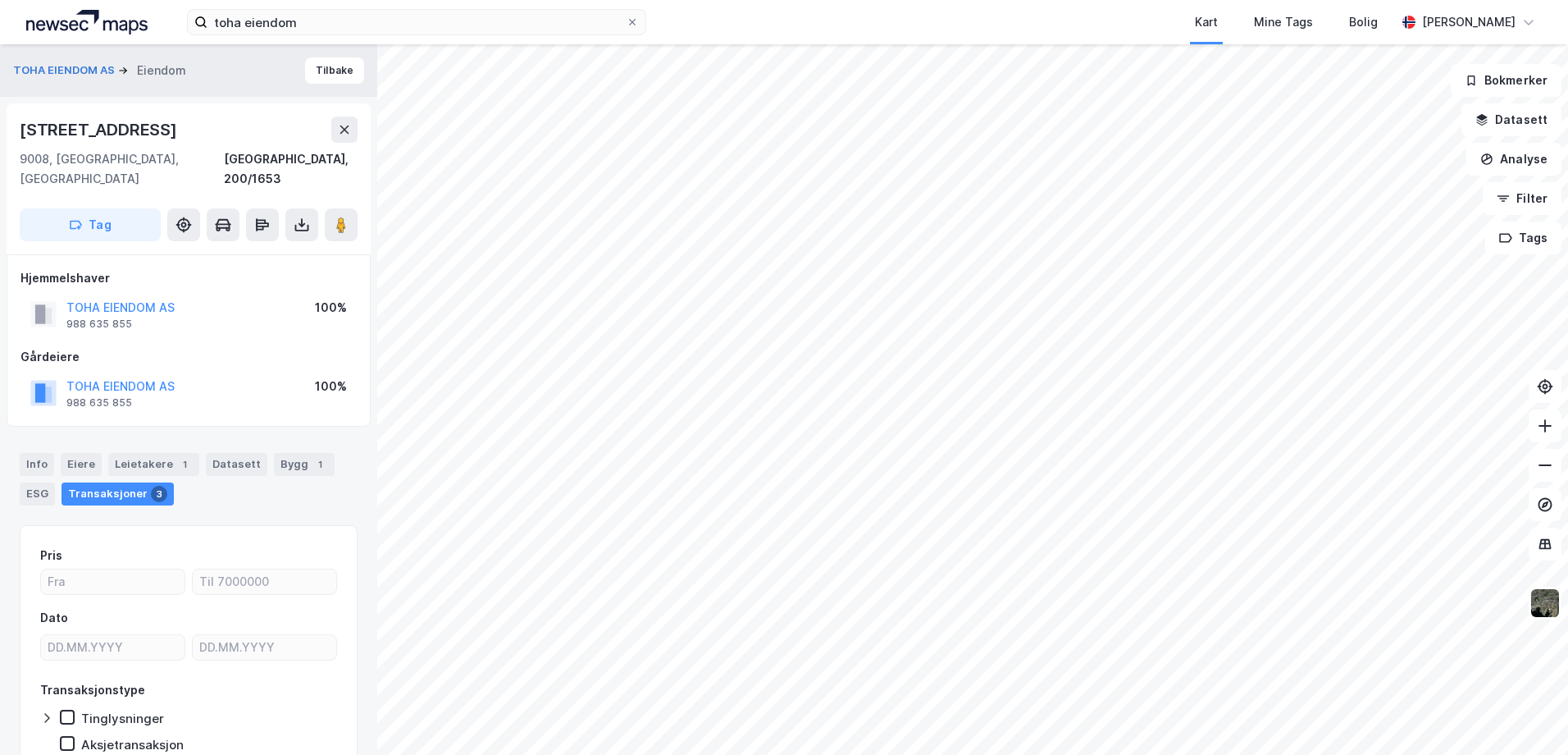
scroll to position [57, 0]
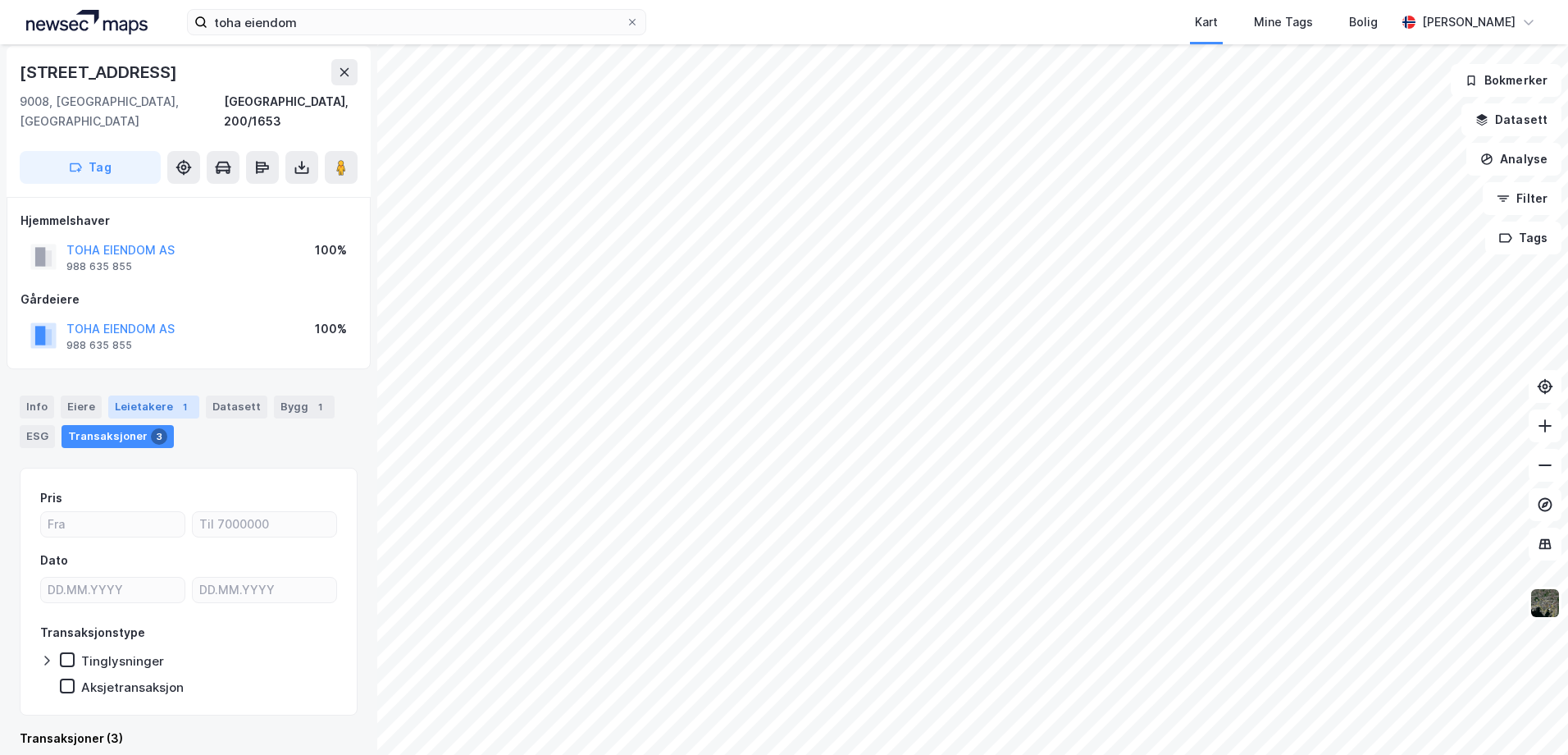
click at [150, 395] on div "Leietakere 1" at bounding box center [153, 407] width 91 height 23
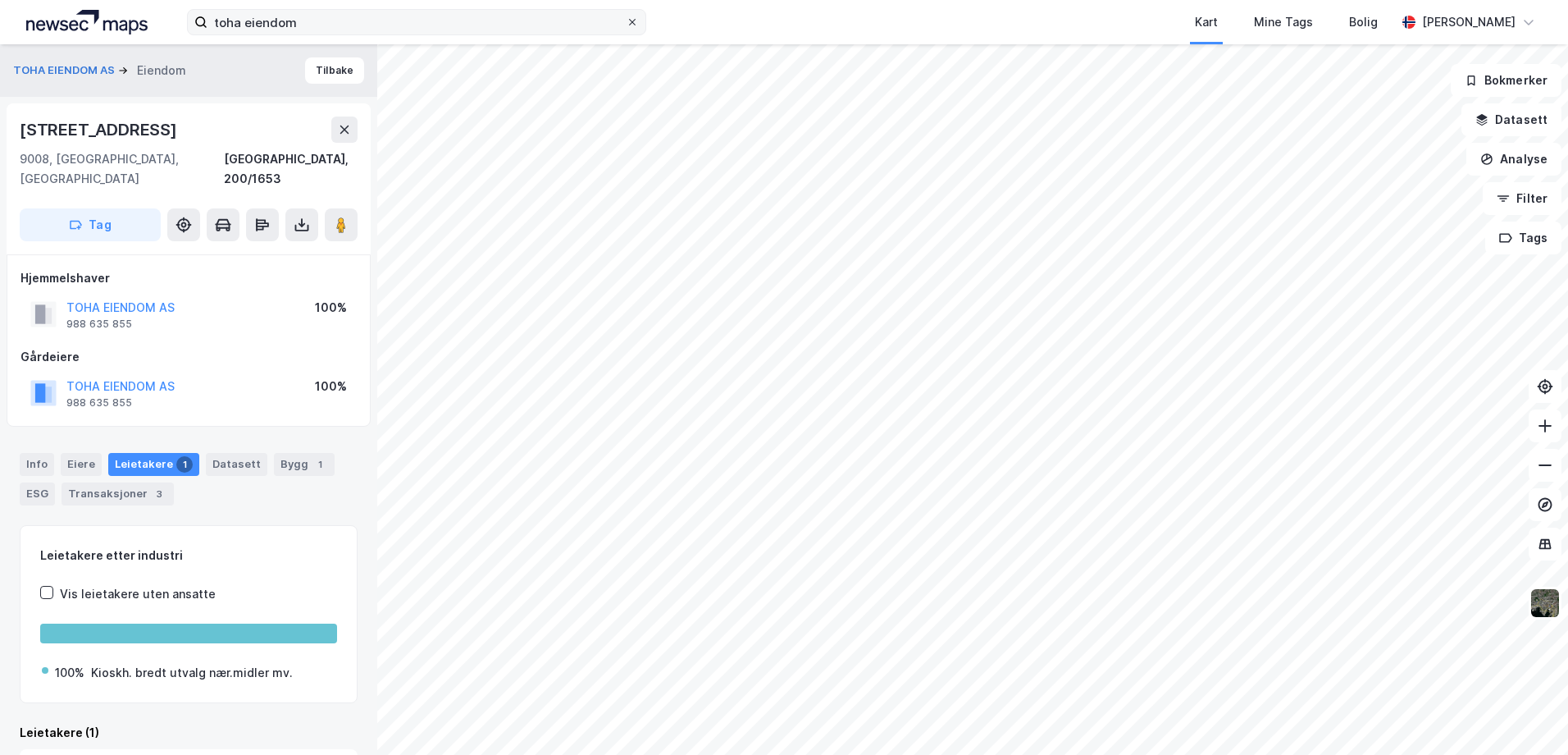
click at [634, 26] on icon at bounding box center [633, 22] width 10 height 10
click at [626, 26] on input "toha eiendom" at bounding box center [416, 22] width 419 height 25
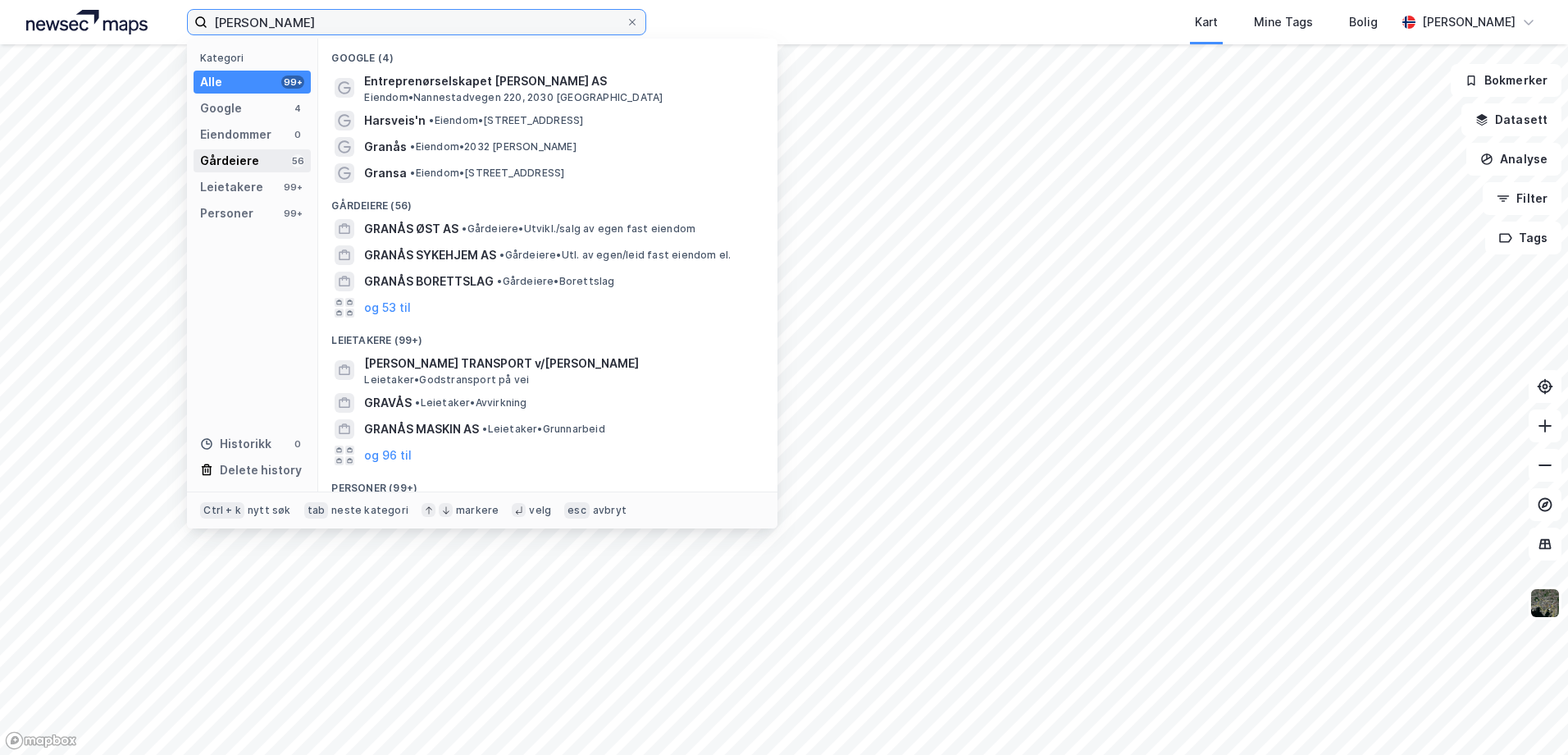
type input "[PERSON_NAME]"
click at [252, 156] on div "Gårdeiere" at bounding box center [229, 161] width 59 height 20
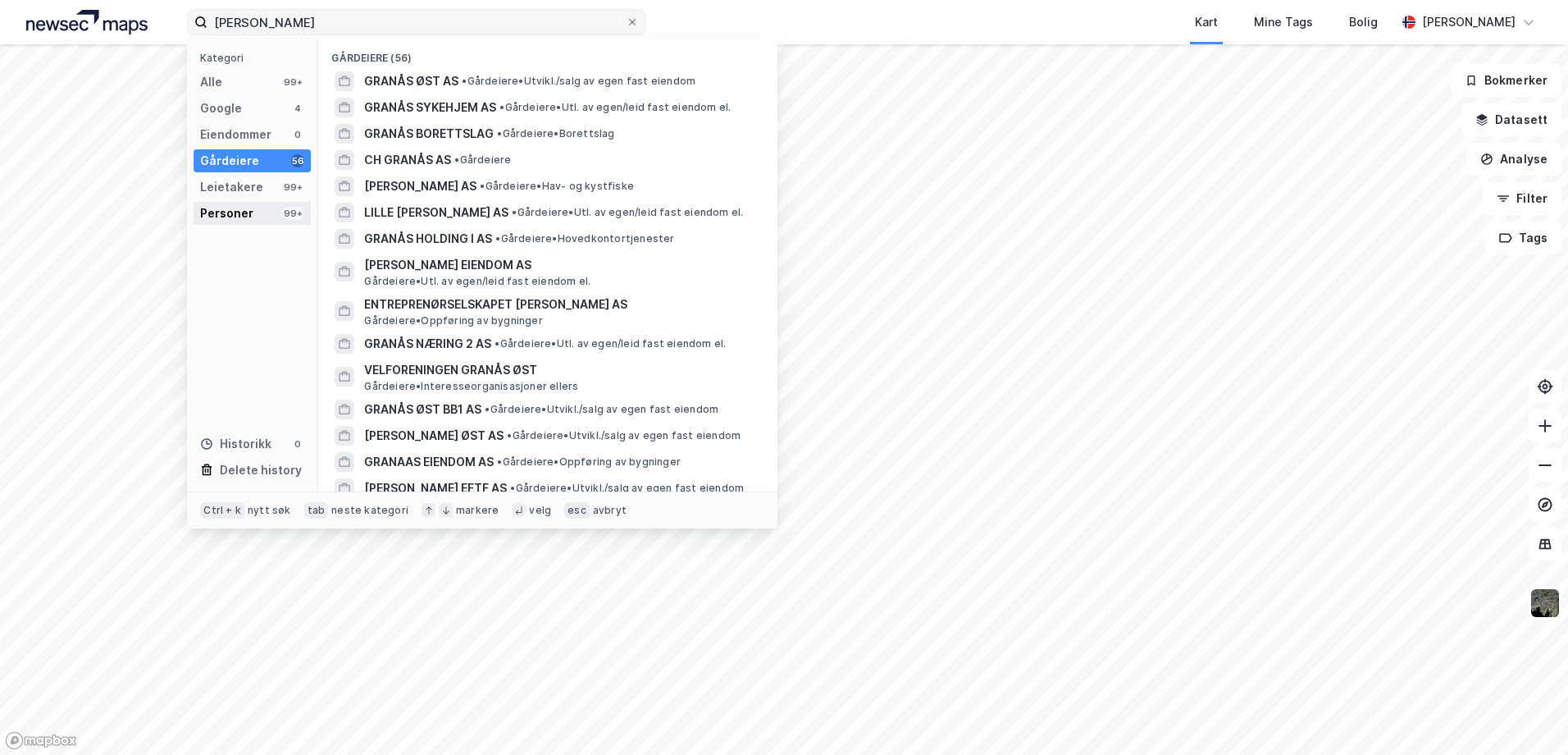
click at [253, 211] on div "Personer 99+" at bounding box center [252, 213] width 117 height 23
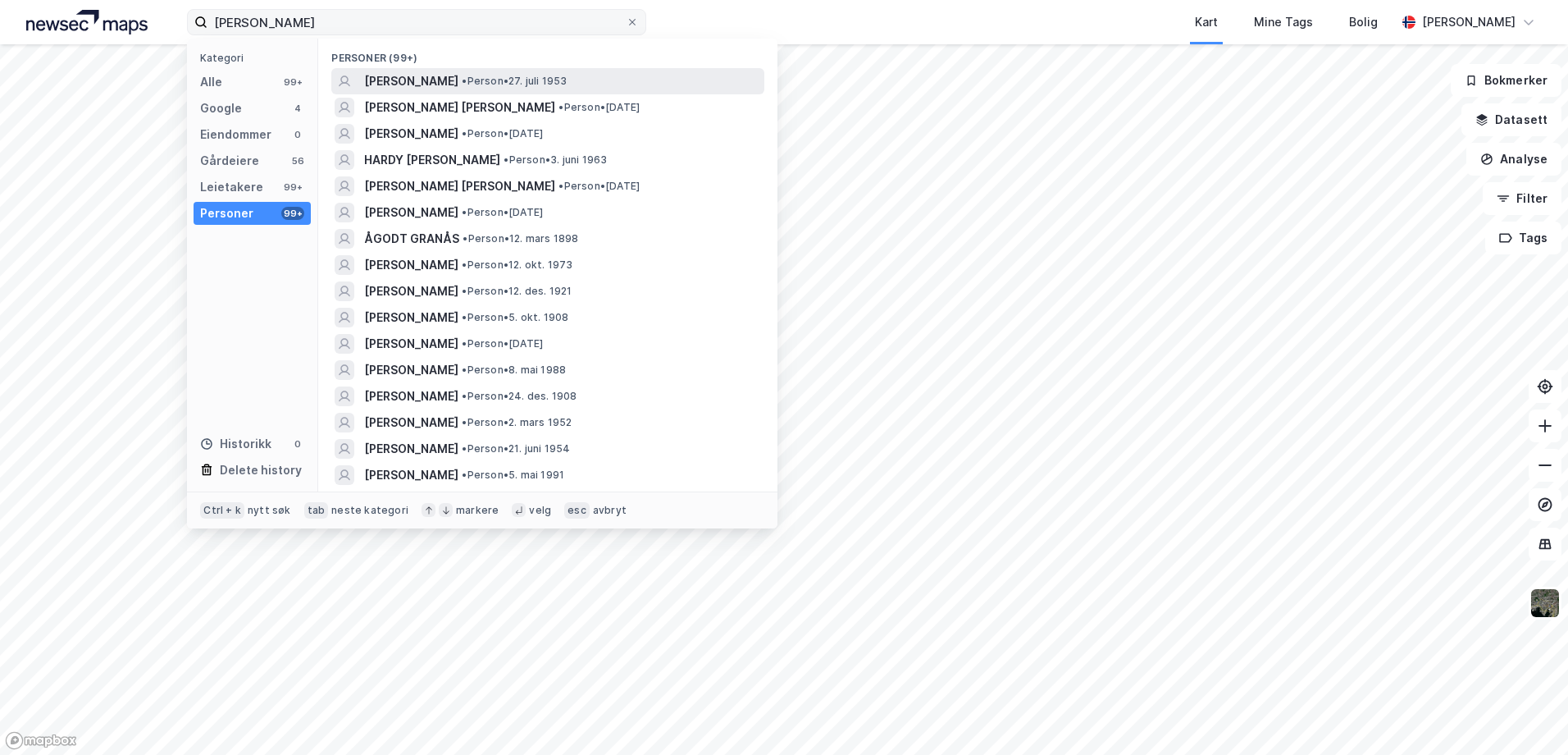
click at [444, 81] on span "[PERSON_NAME]" at bounding box center [411, 82] width 94 height 20
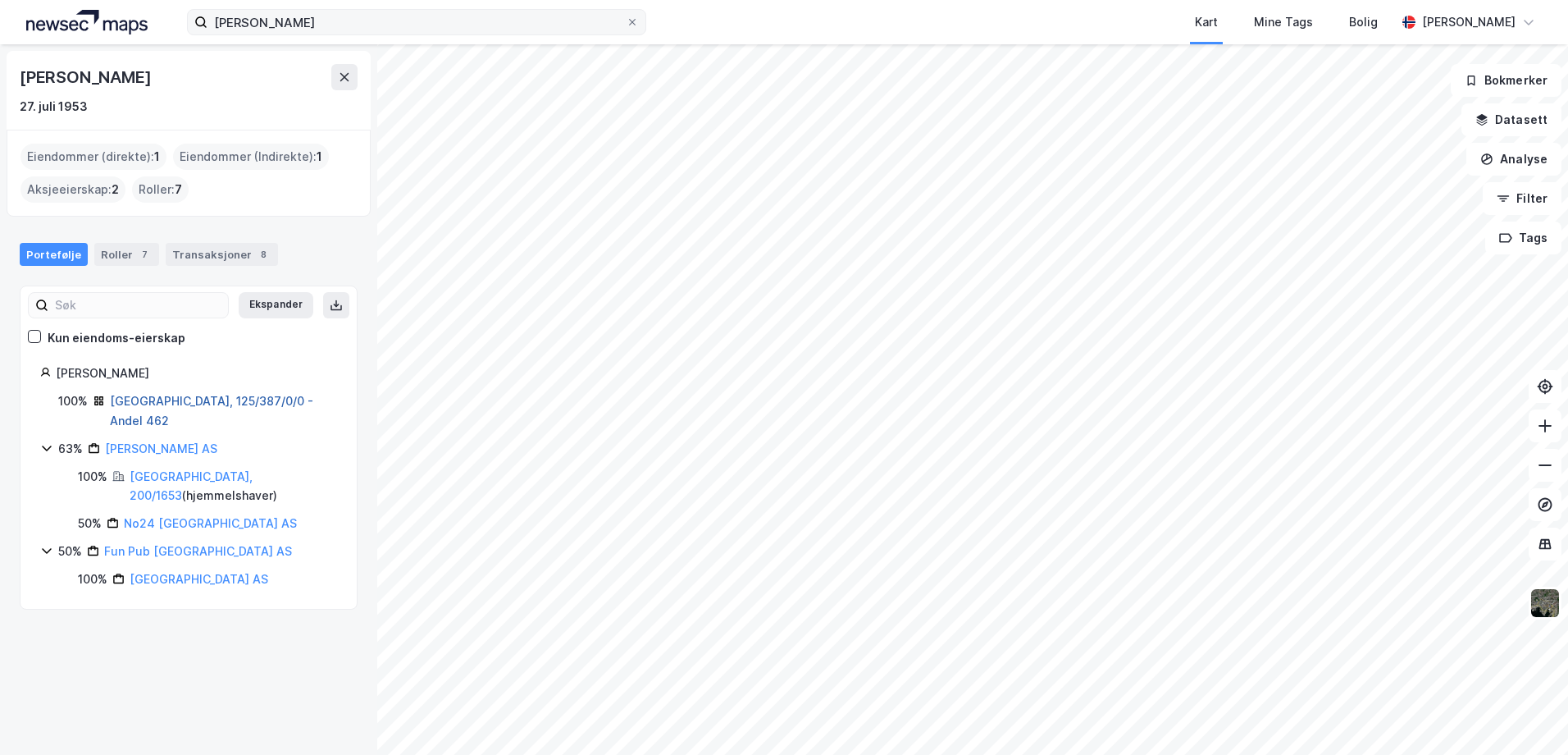
click at [151, 402] on link "[GEOGRAPHIC_DATA], 125/387/0/0 - Andel 462" at bounding box center [211, 410] width 203 height 33
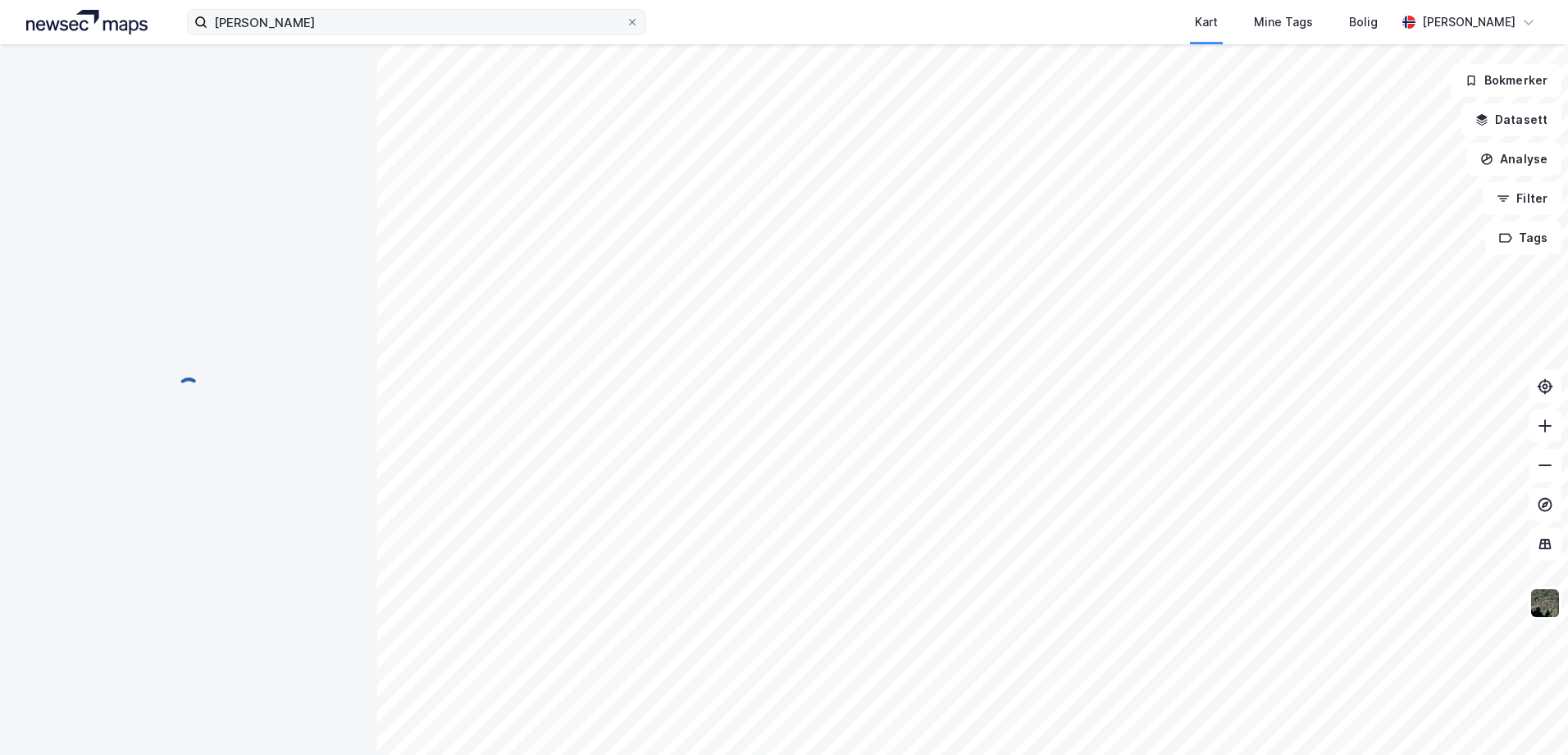
scroll to position [2, 0]
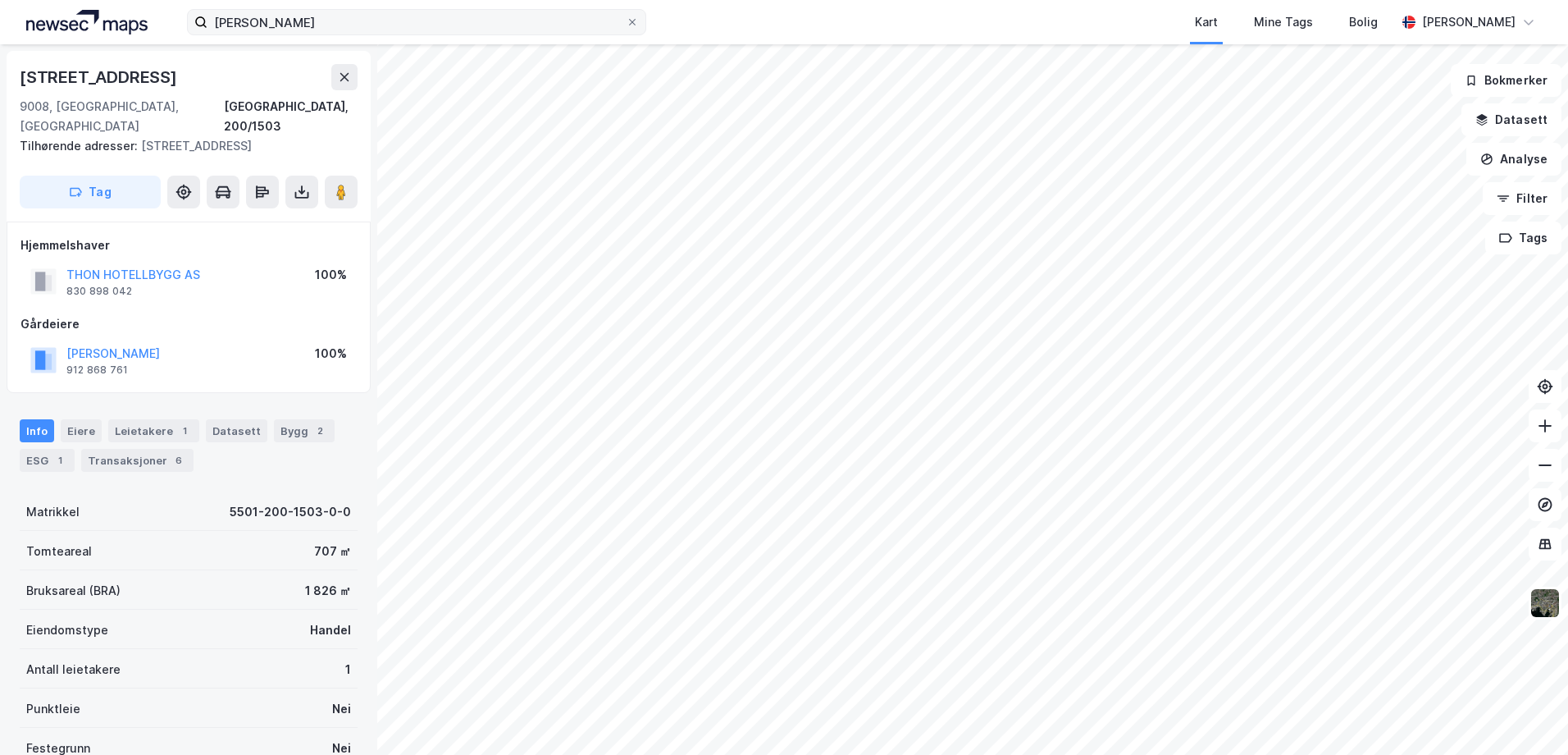
scroll to position [2, 0]
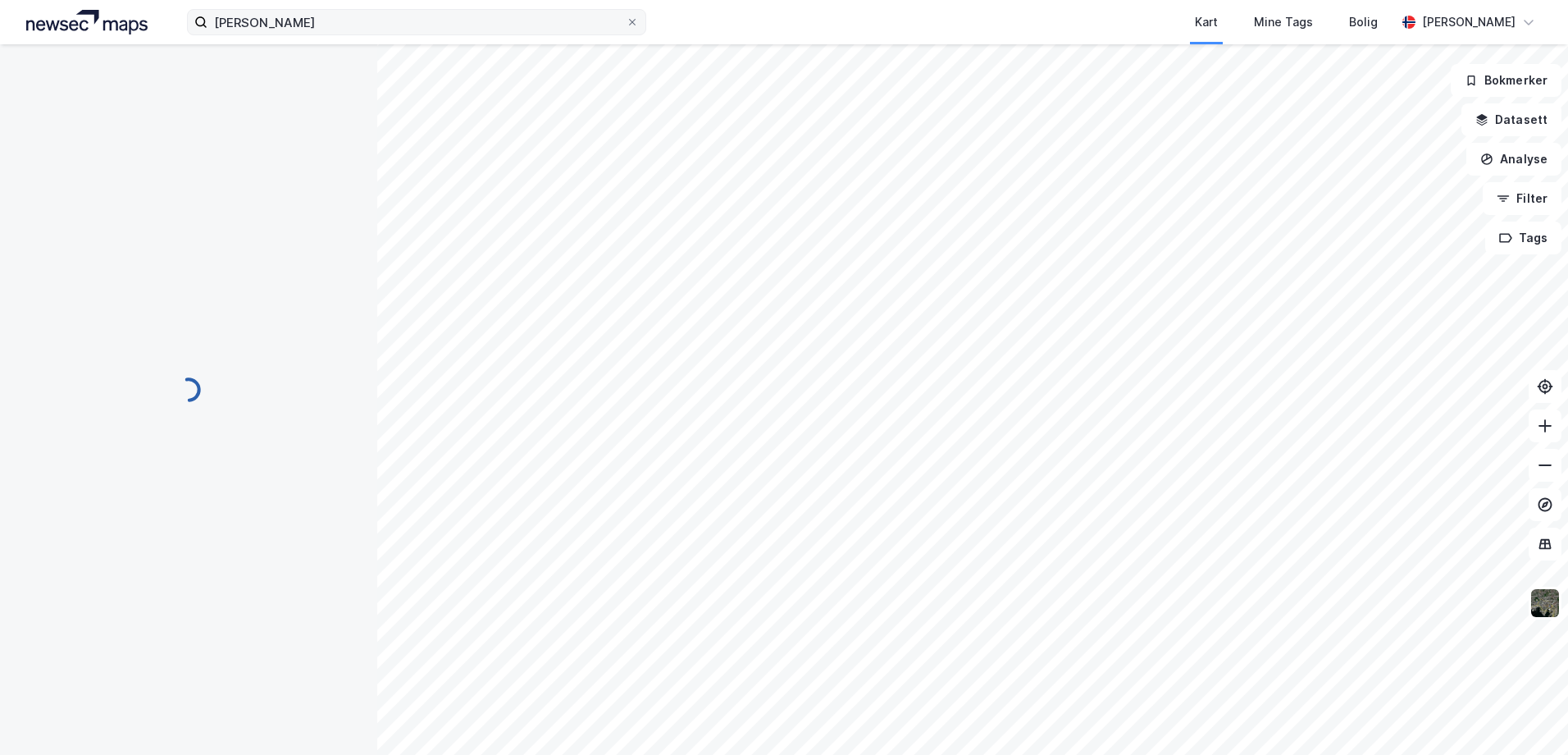
scroll to position [2, 0]
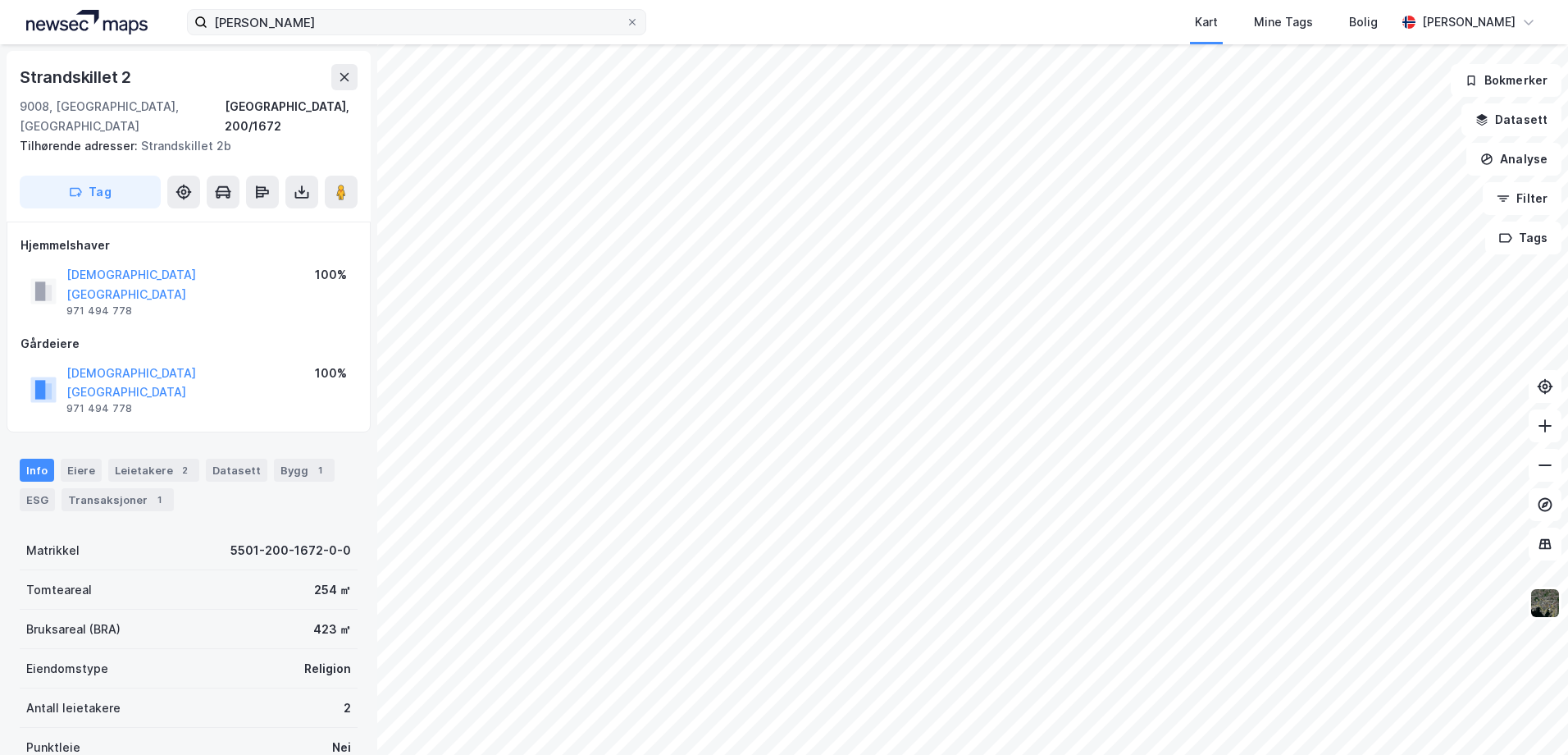
scroll to position [2, 0]
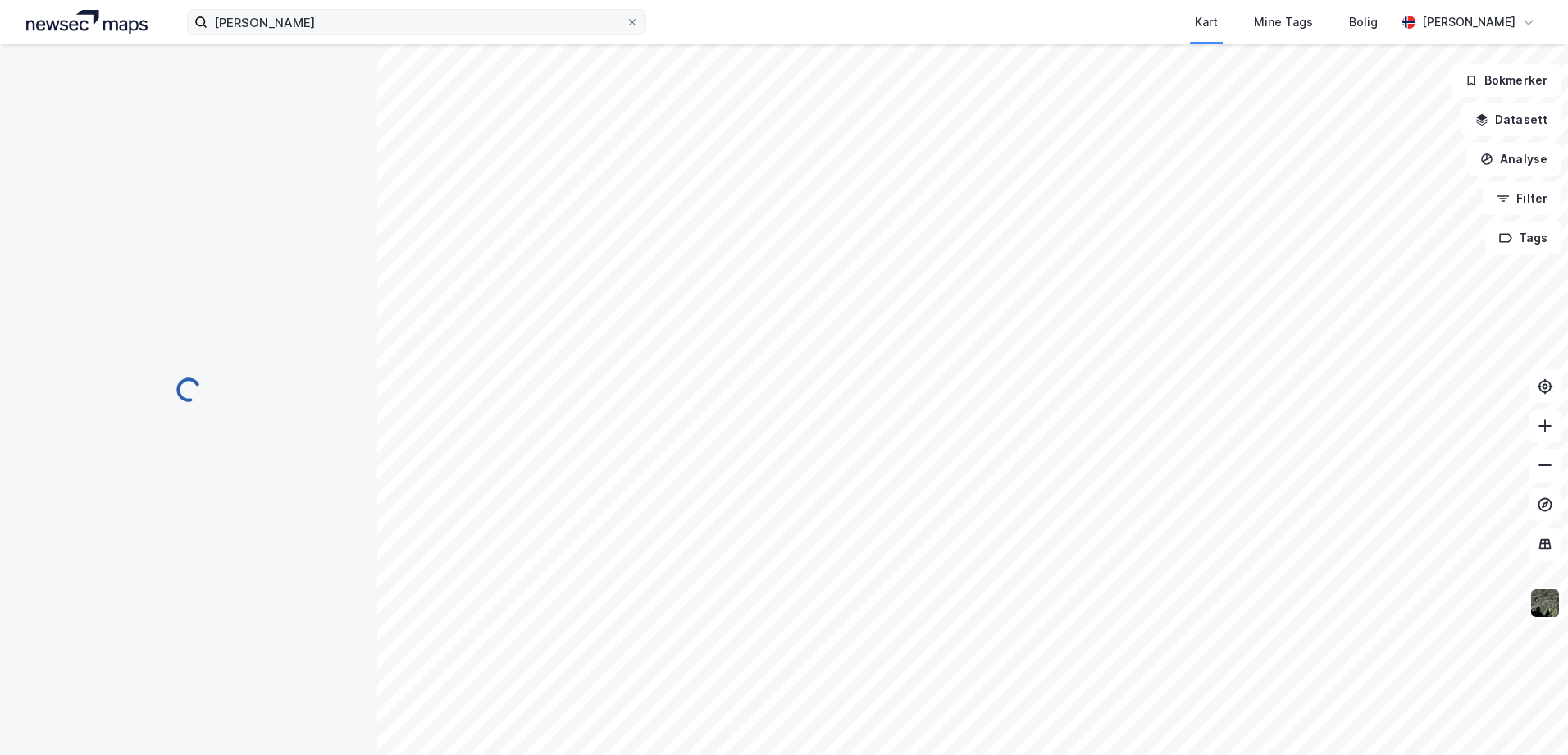
scroll to position [2, 0]
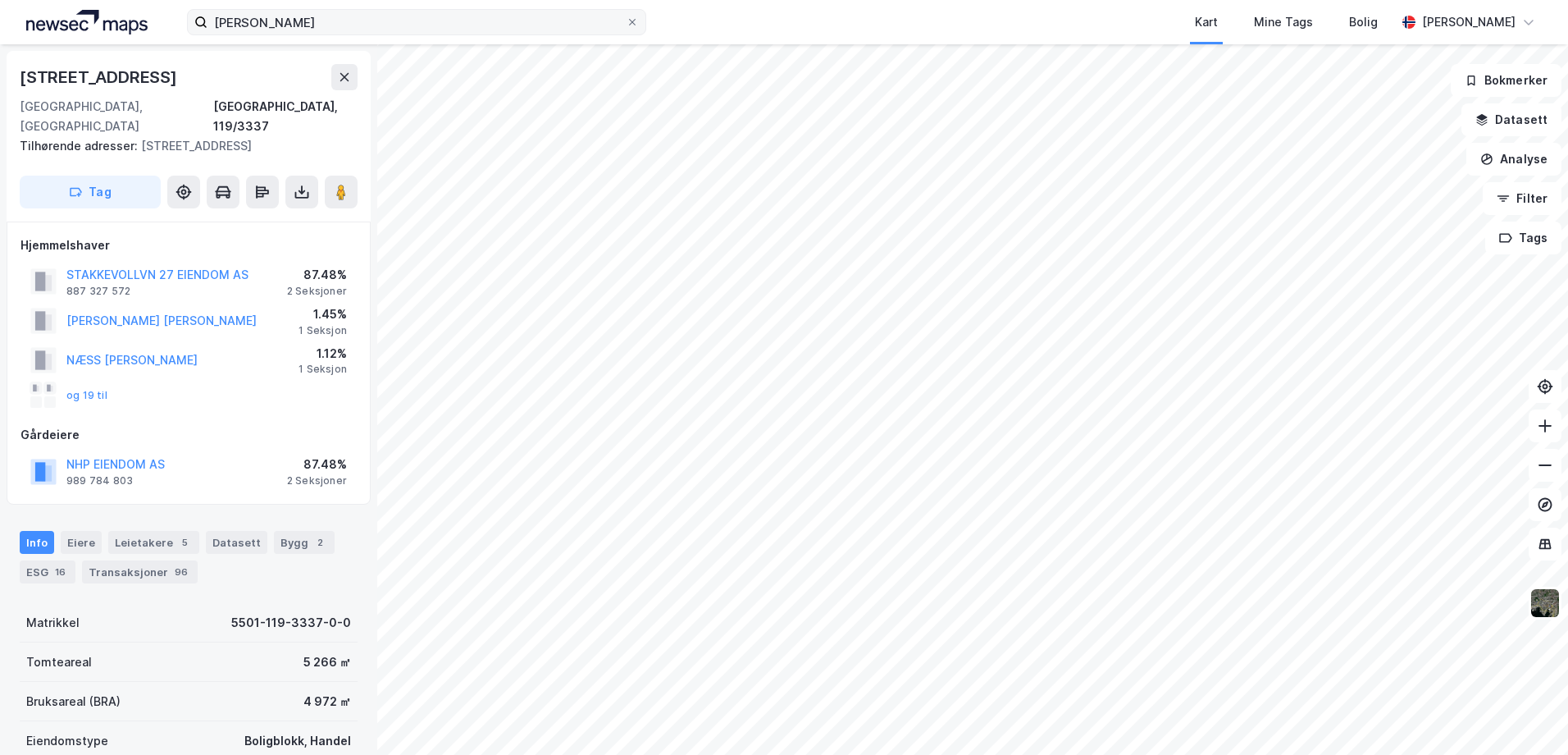
scroll to position [2, 0]
click at [156, 529] on div "Leietakere 5" at bounding box center [153, 541] width 91 height 23
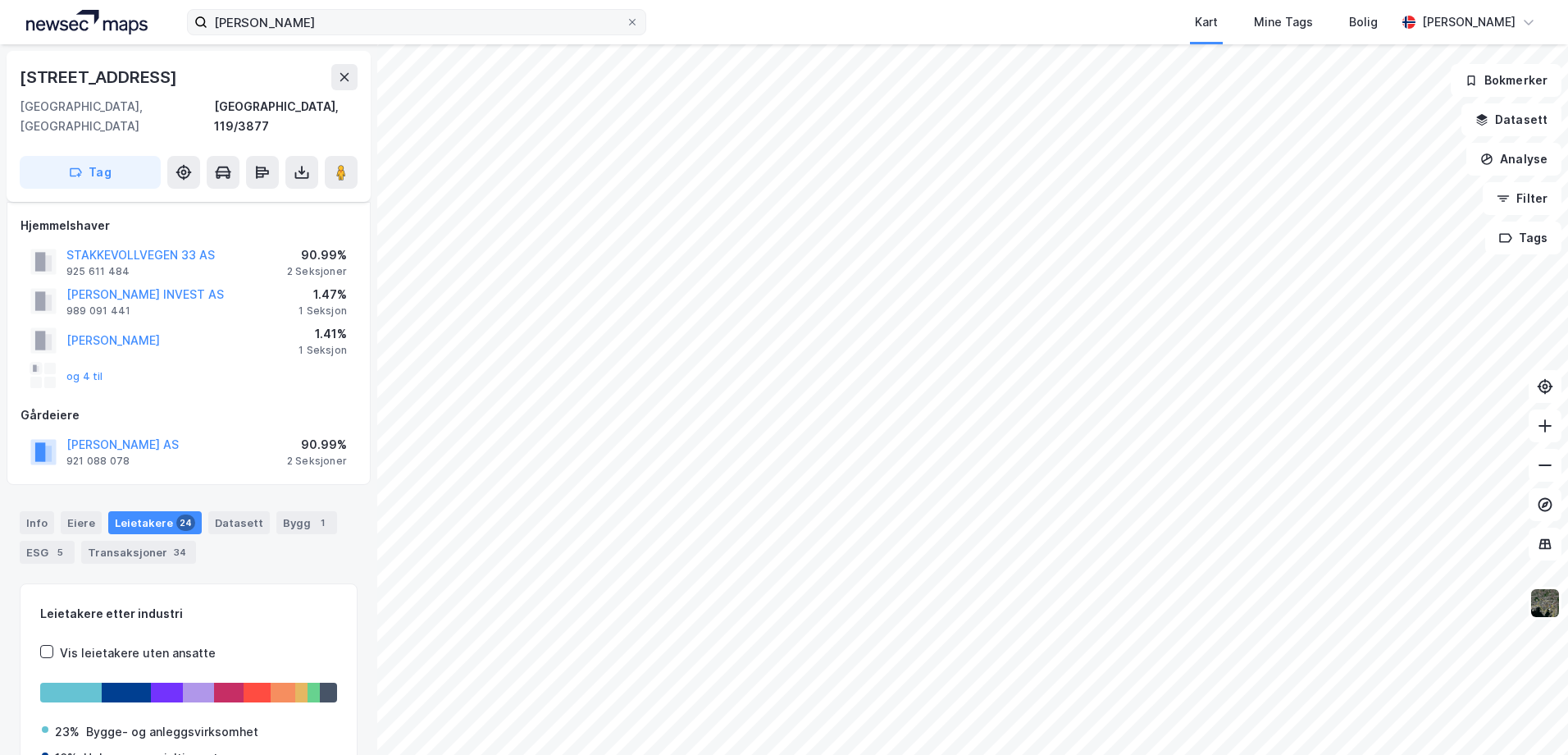
scroll to position [126, 0]
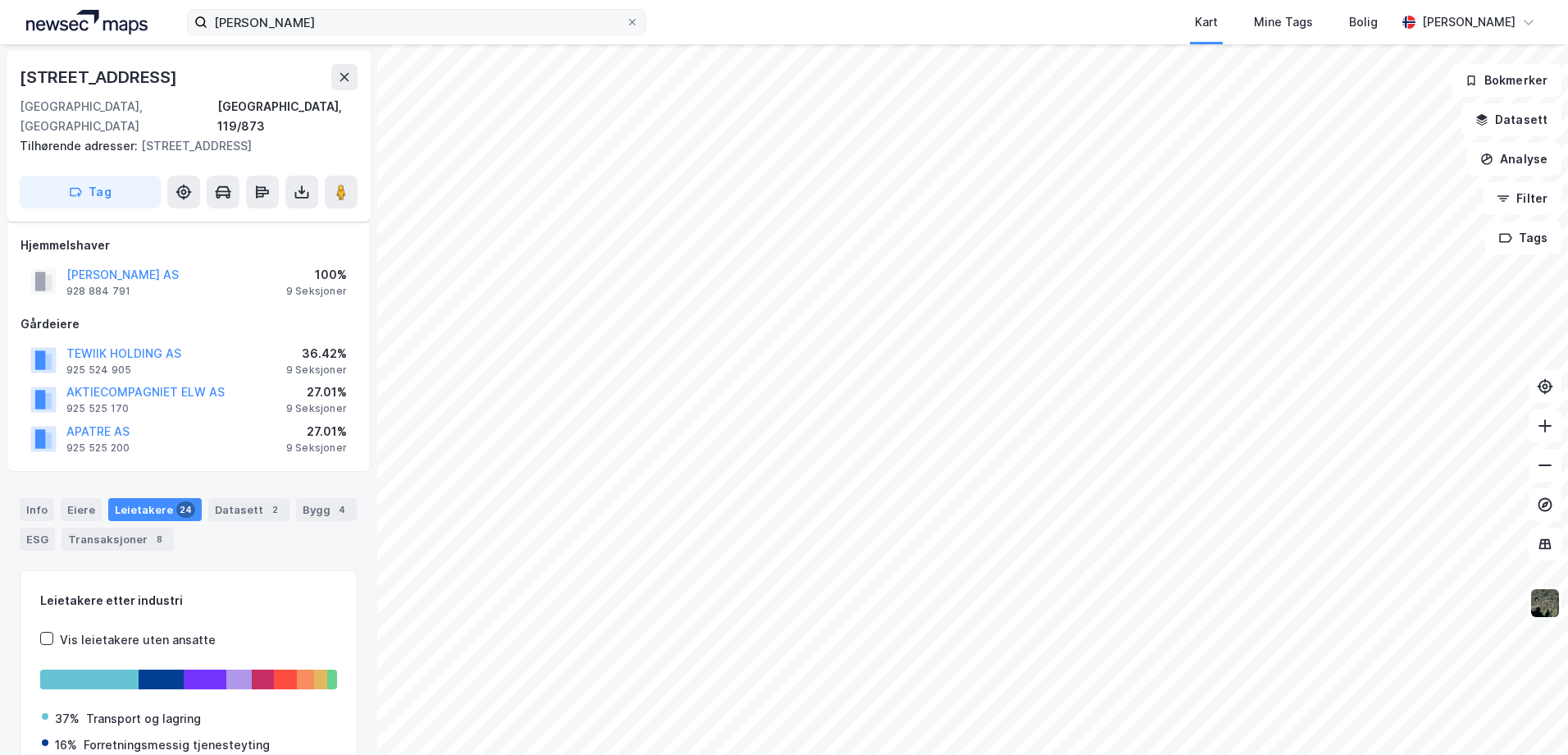
scroll to position [33, 0]
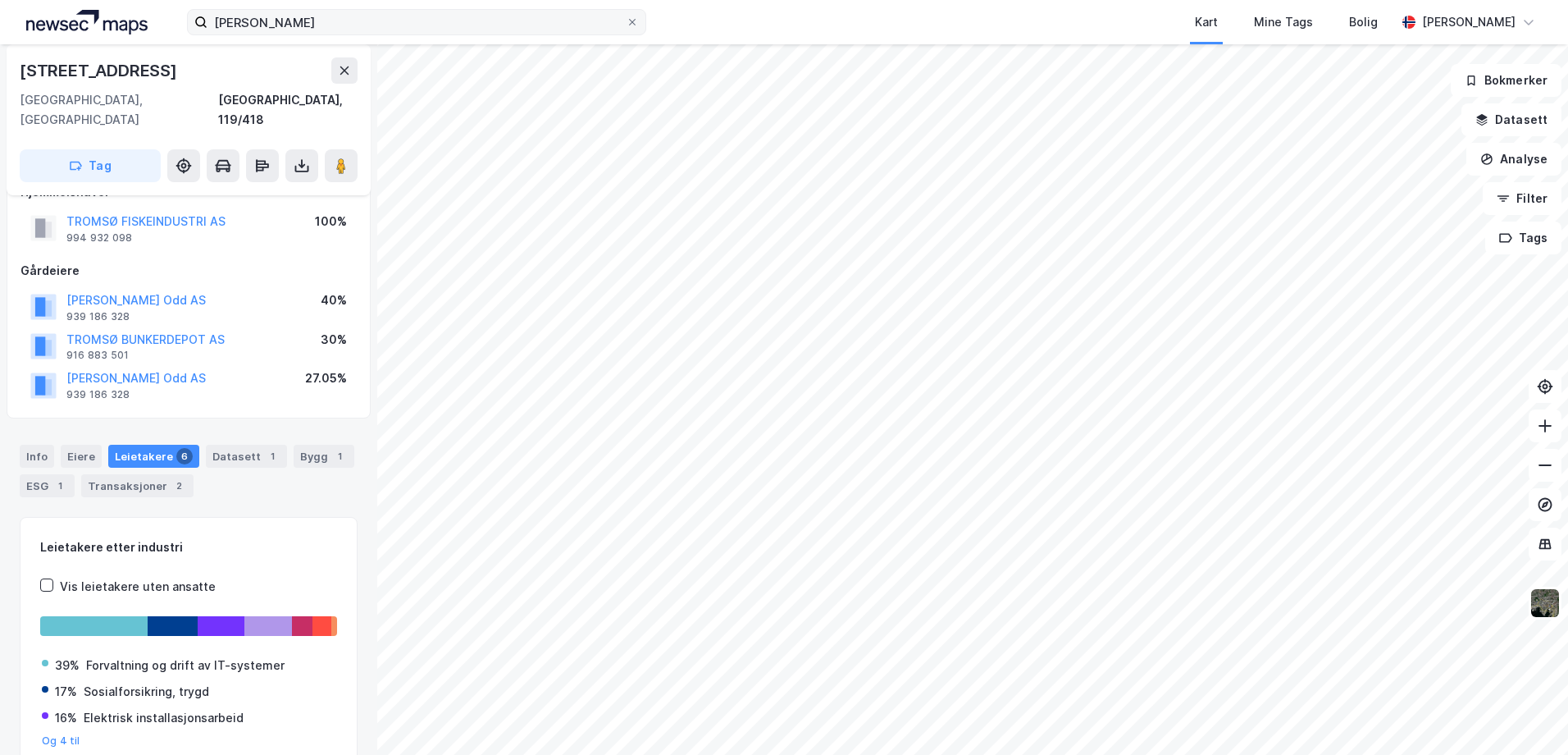
scroll to position [33, 0]
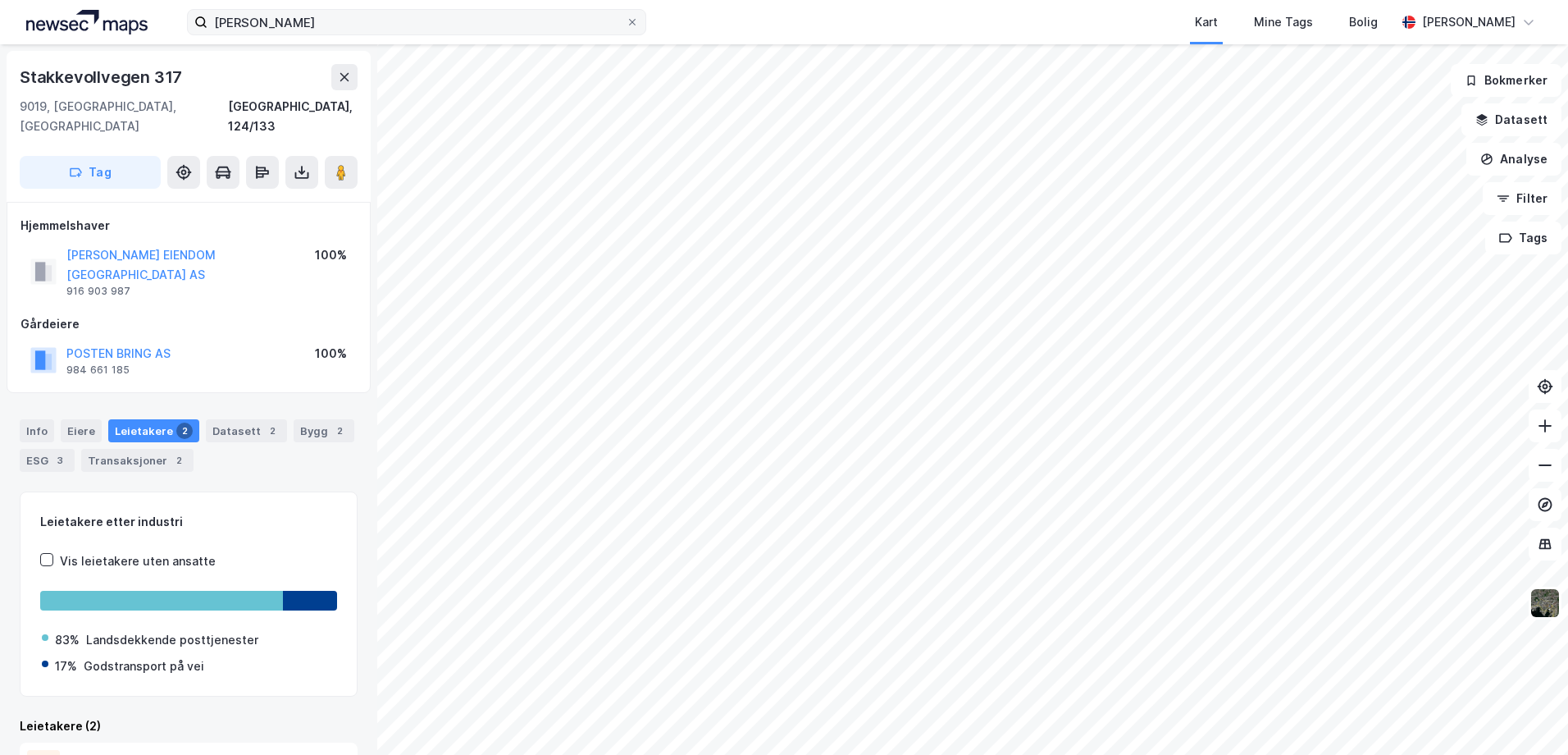
scroll to position [21, 0]
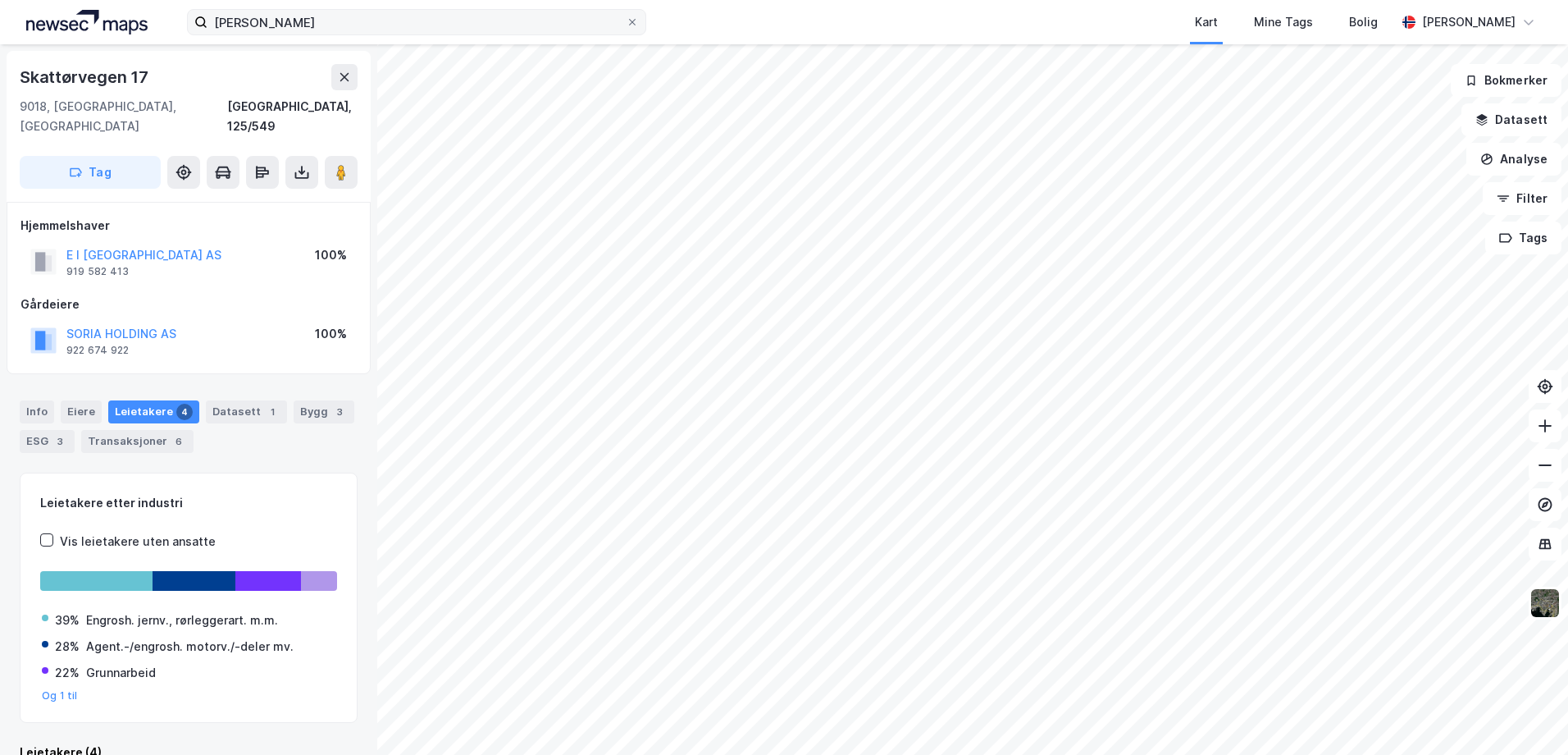
scroll to position [14, 0]
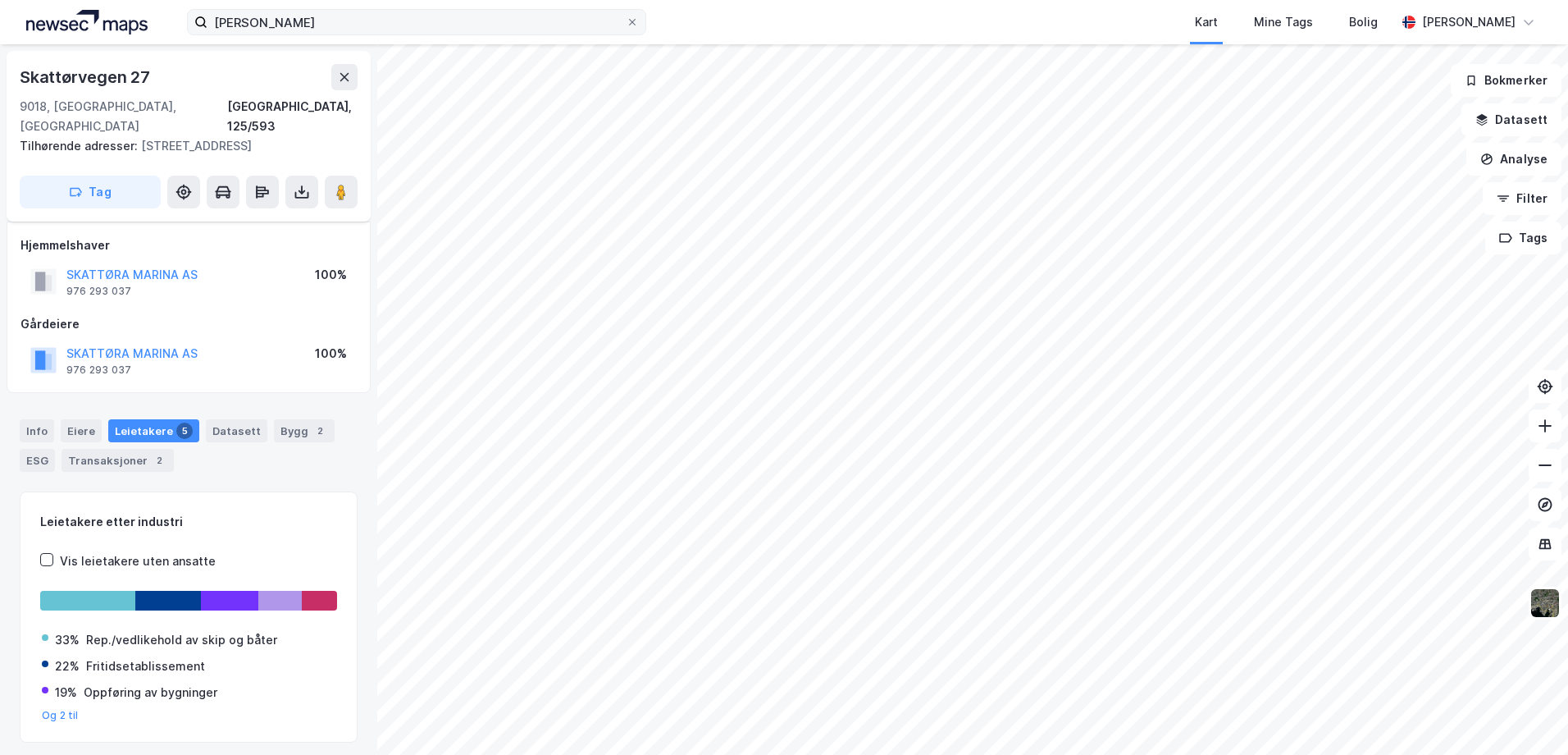
scroll to position [14, 0]
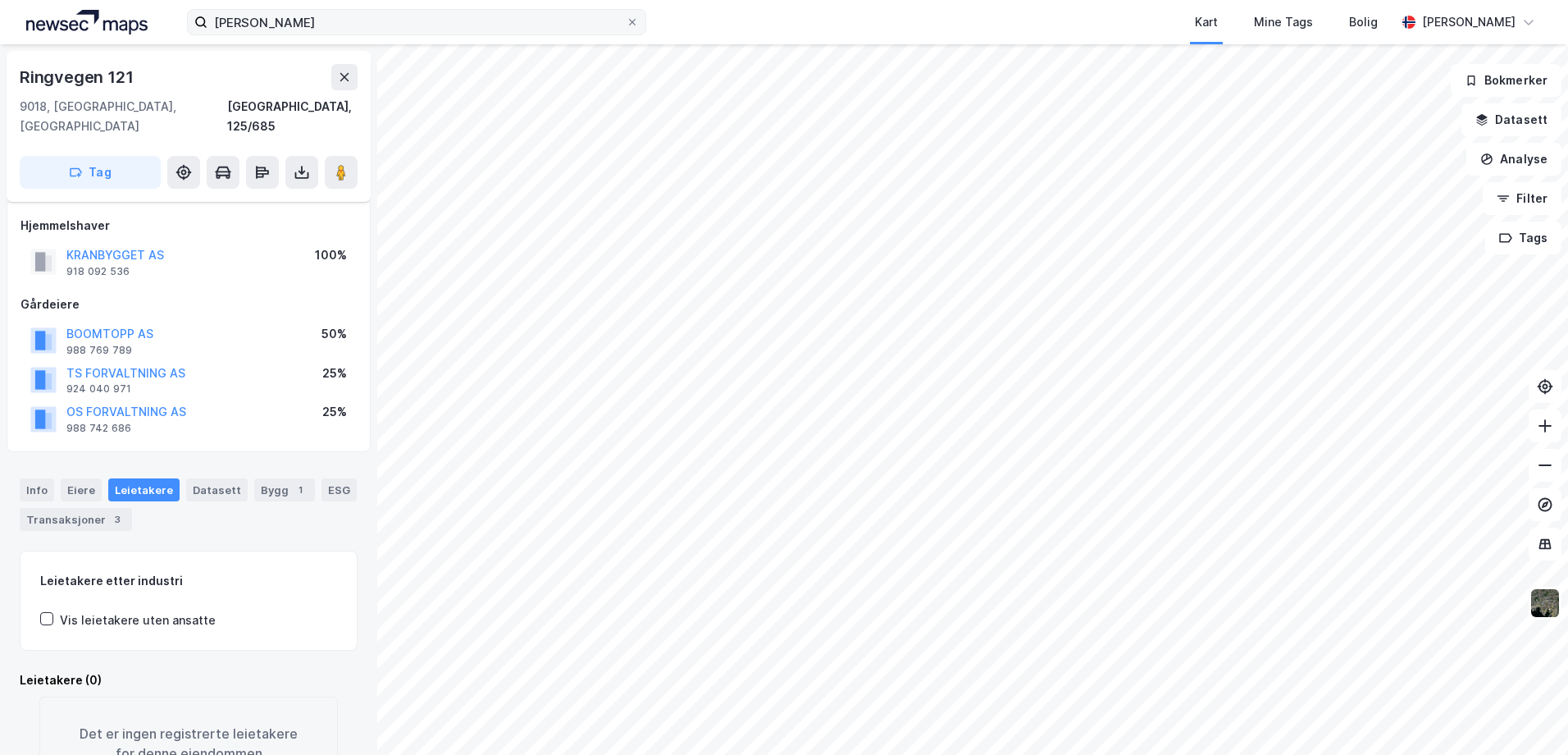
scroll to position [14, 0]
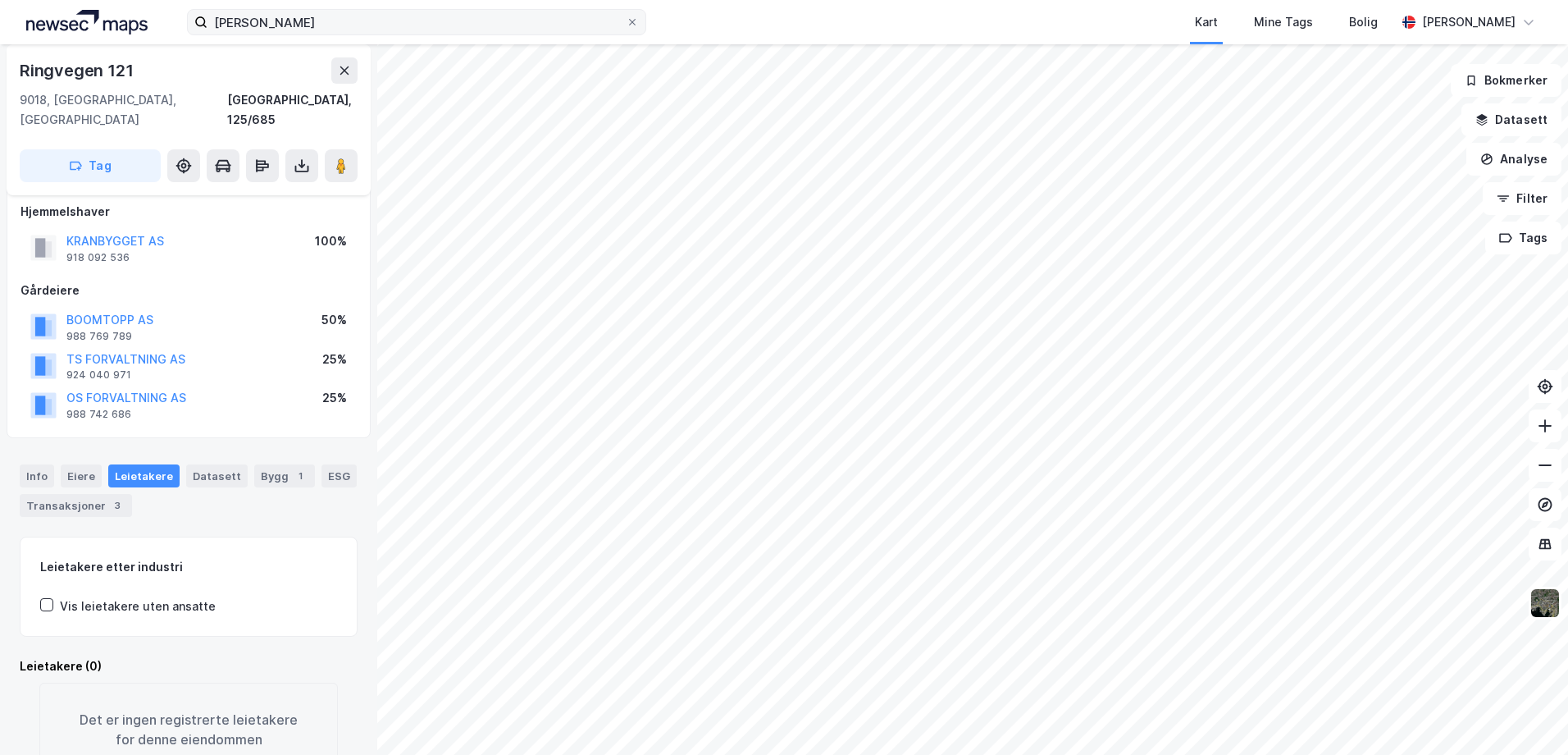
scroll to position [14, 0]
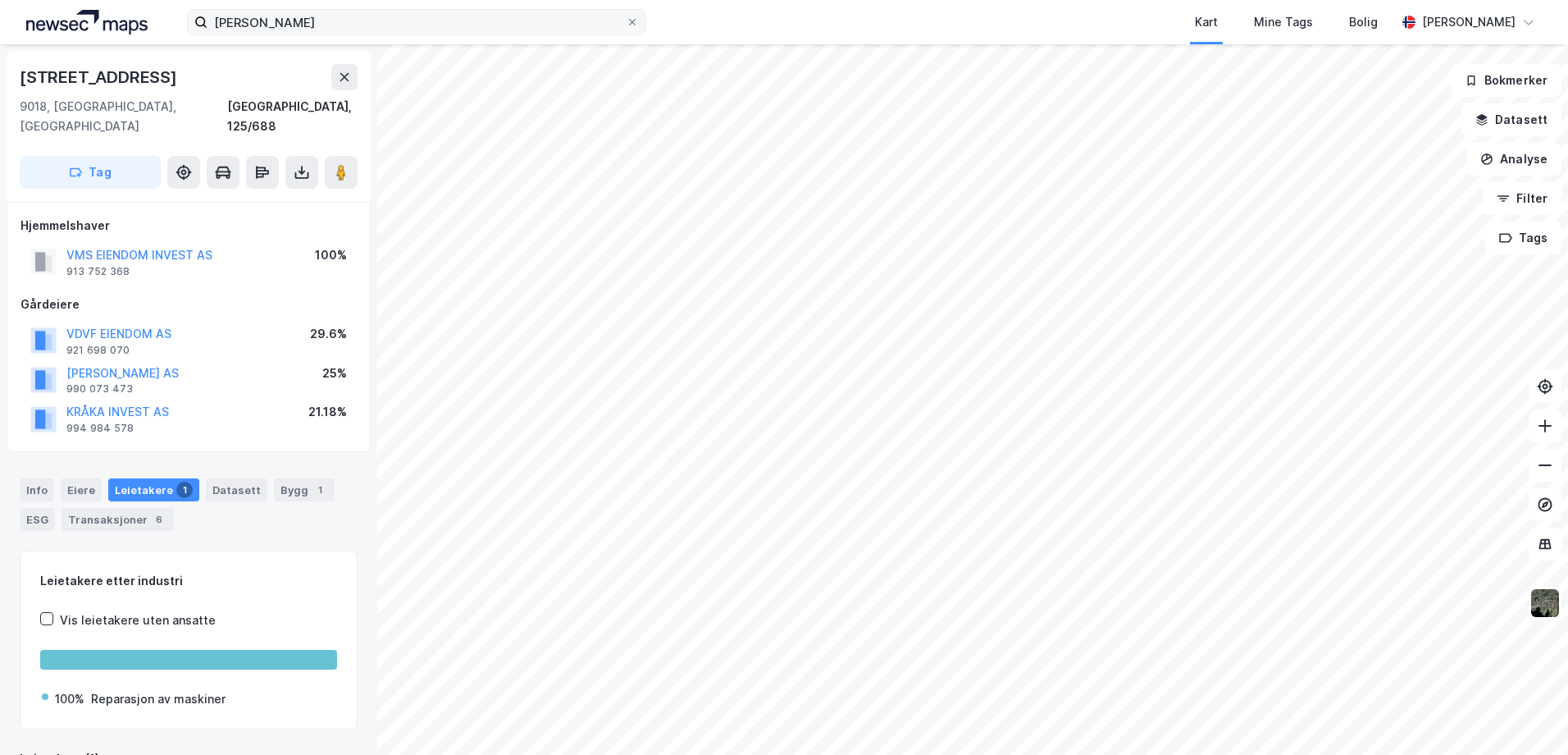
scroll to position [14, 0]
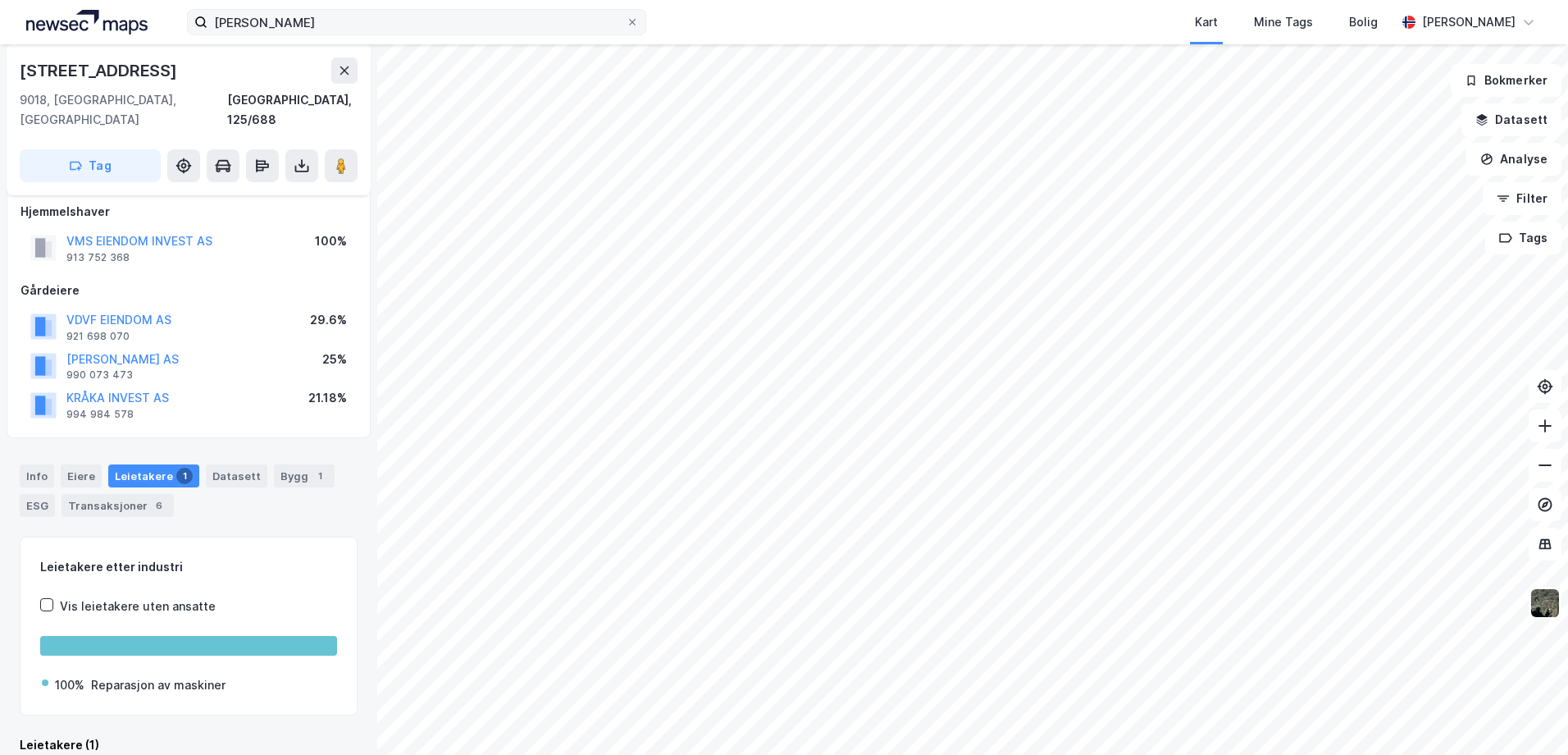
scroll to position [14, 0]
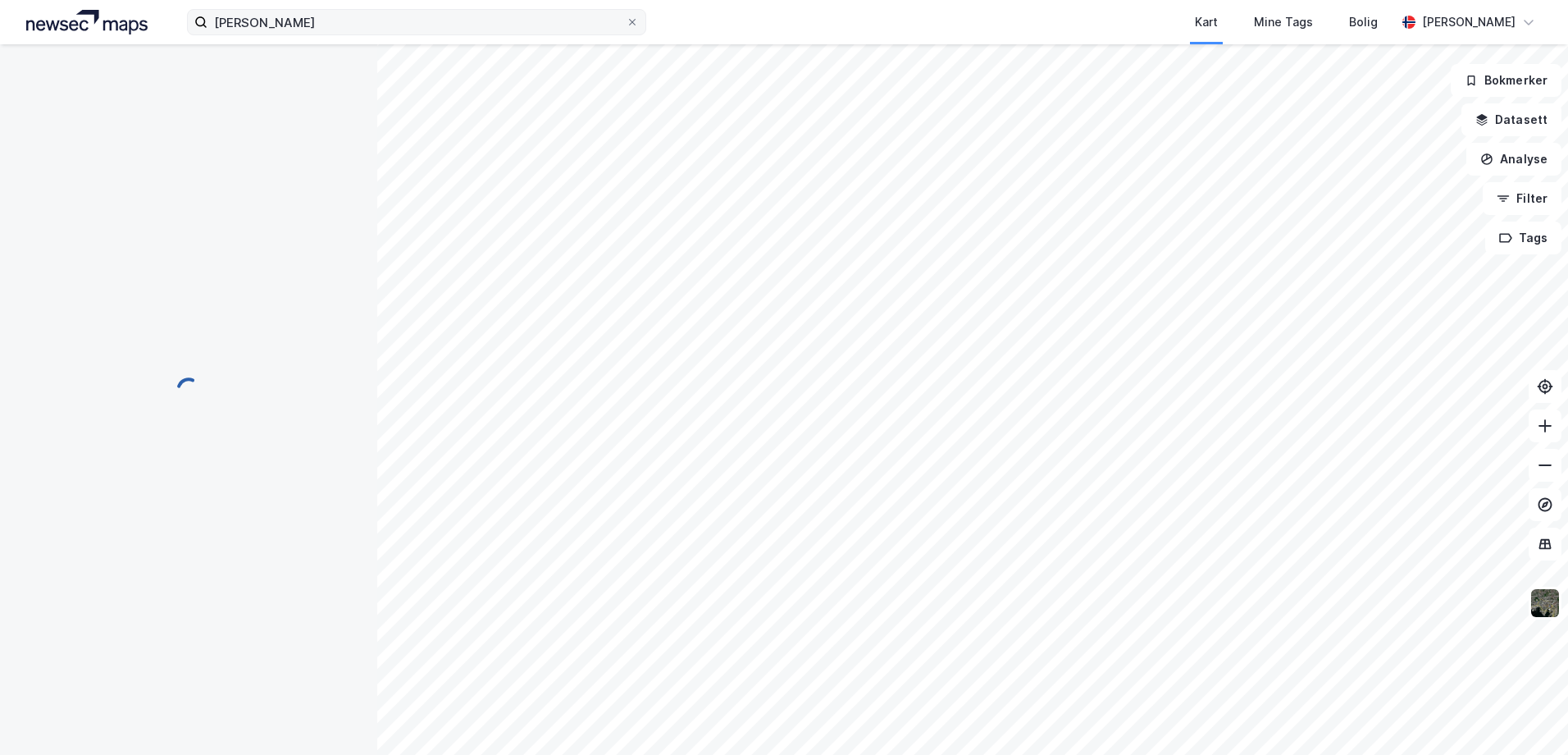
scroll to position [14, 0]
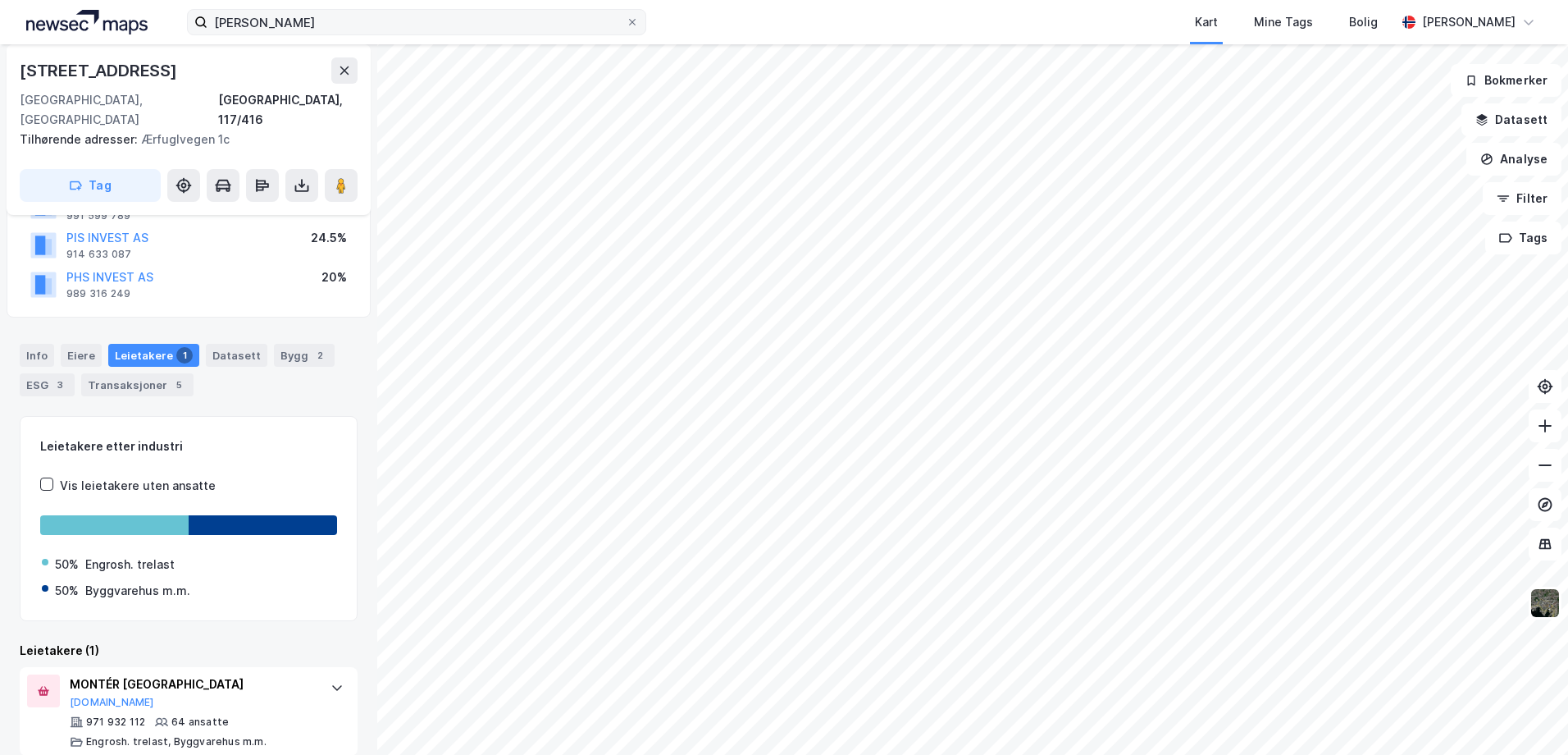
scroll to position [155, 0]
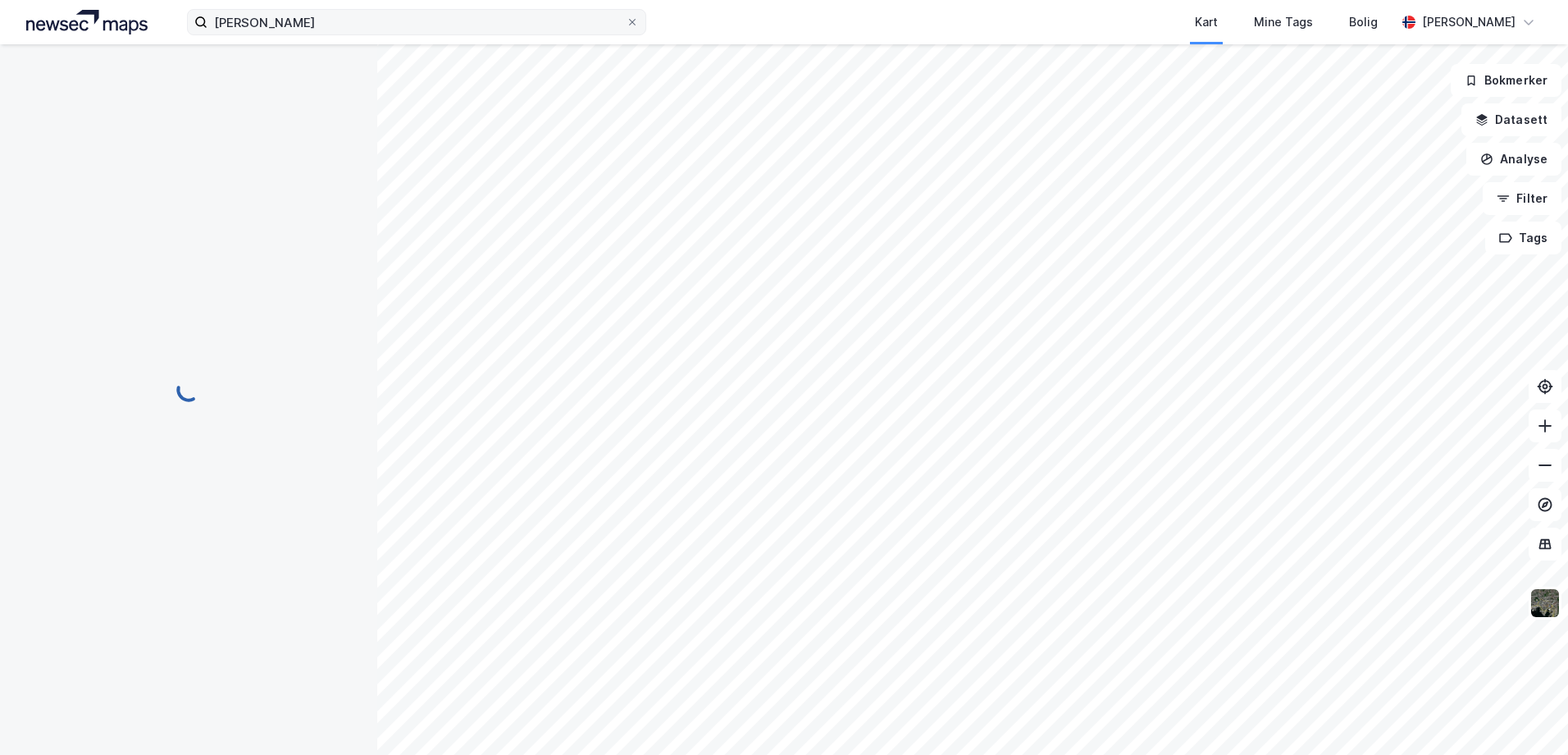
scroll to position [67, 0]
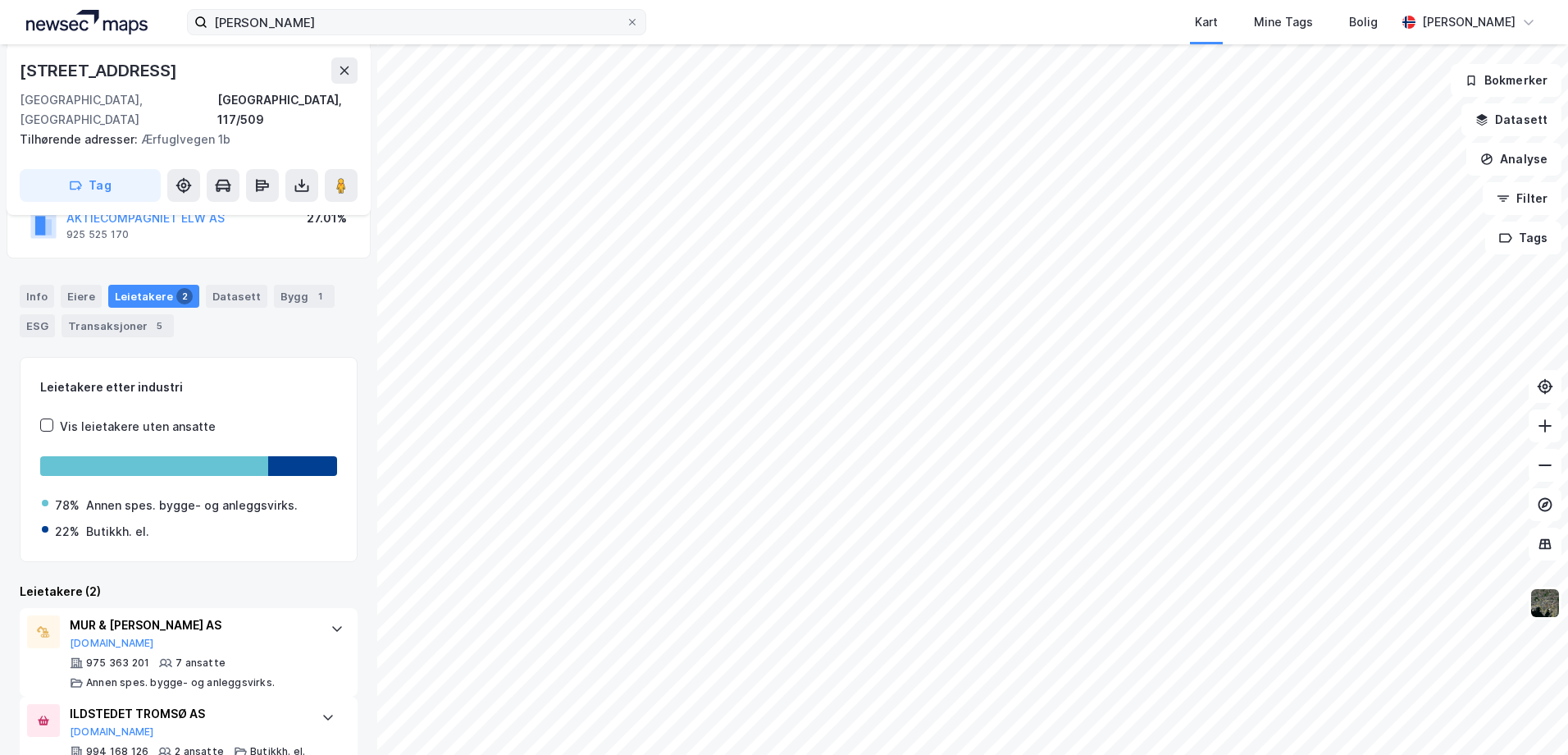
scroll to position [224, 0]
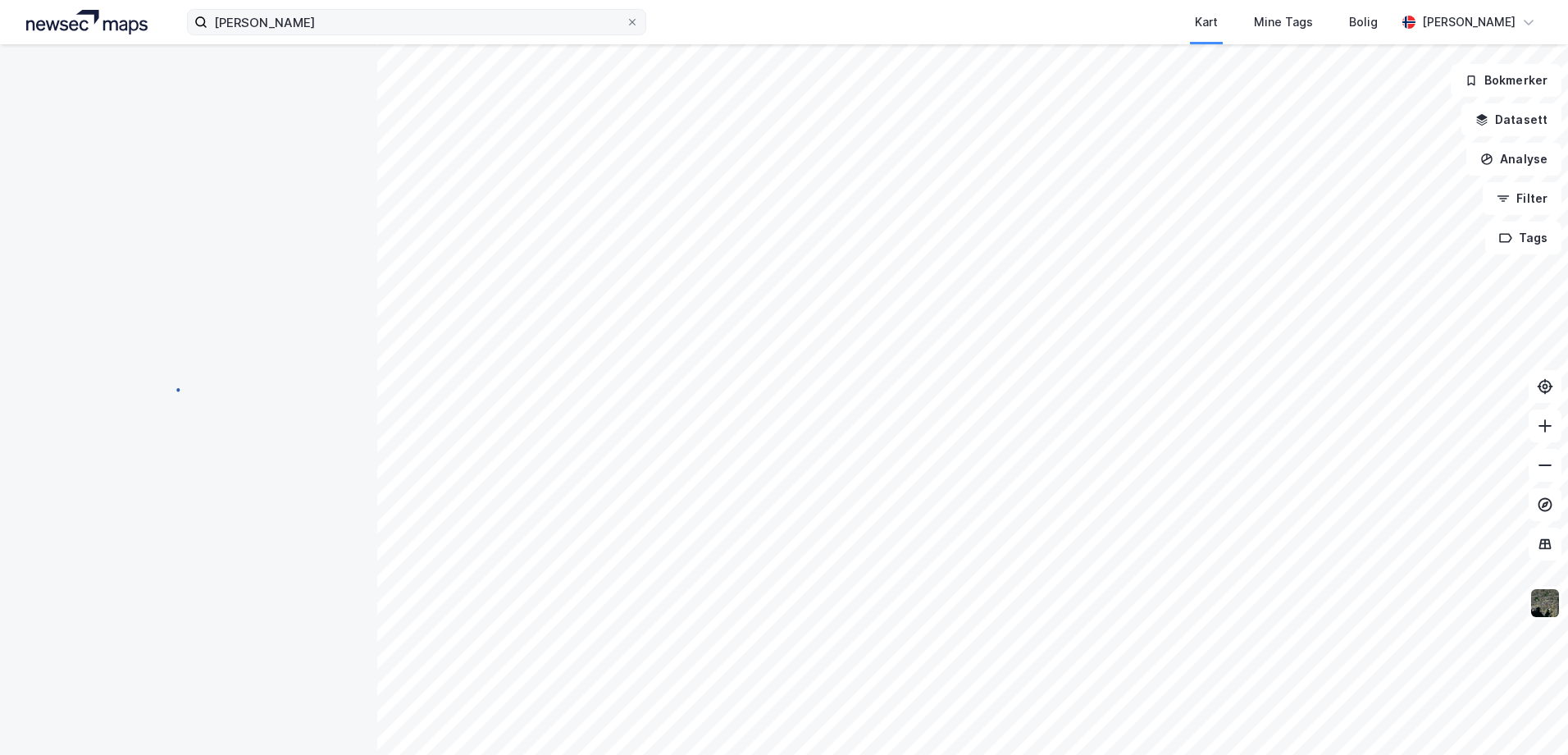
scroll to position [21, 0]
